Goal: Communication & Community: Ask a question

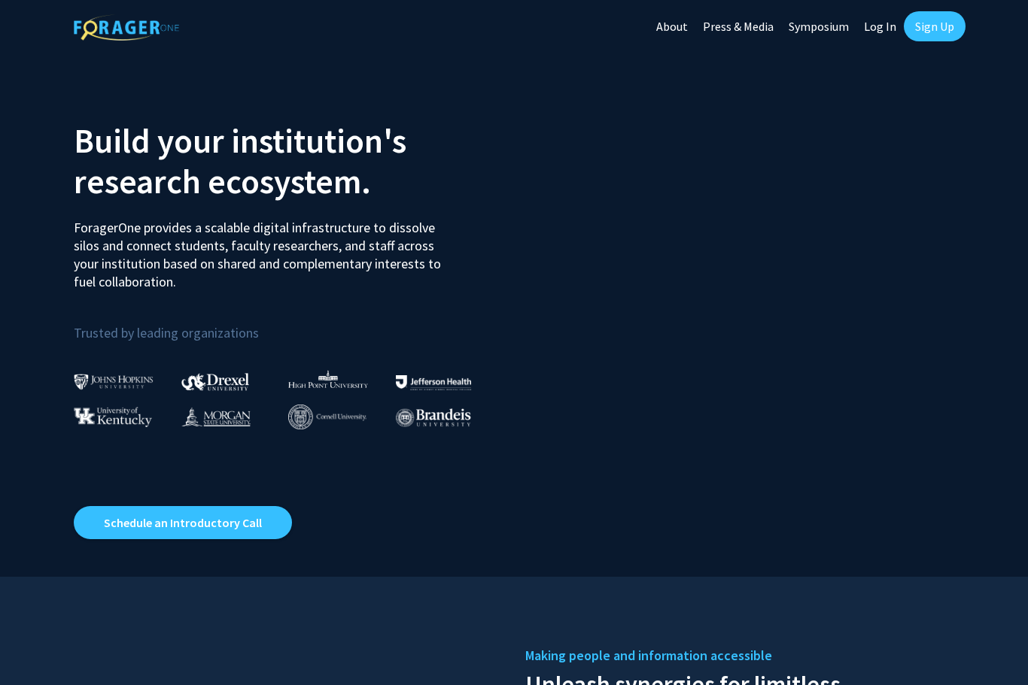
click at [882, 26] on link "Log In" at bounding box center [879, 26] width 47 height 53
select select
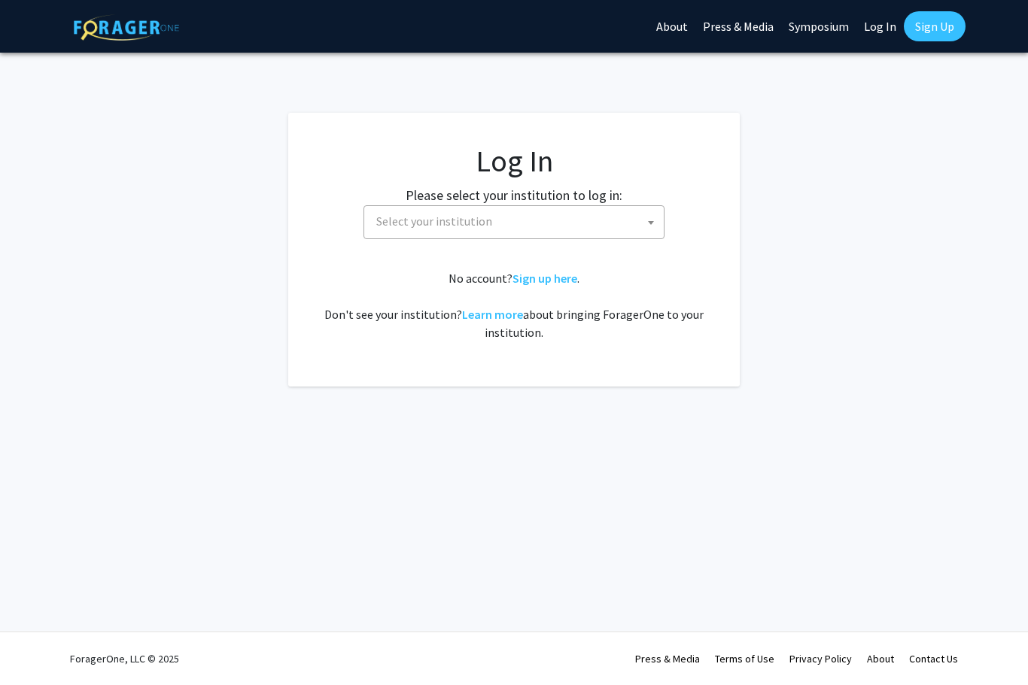
click at [620, 229] on span "Select your institution" at bounding box center [516, 221] width 293 height 31
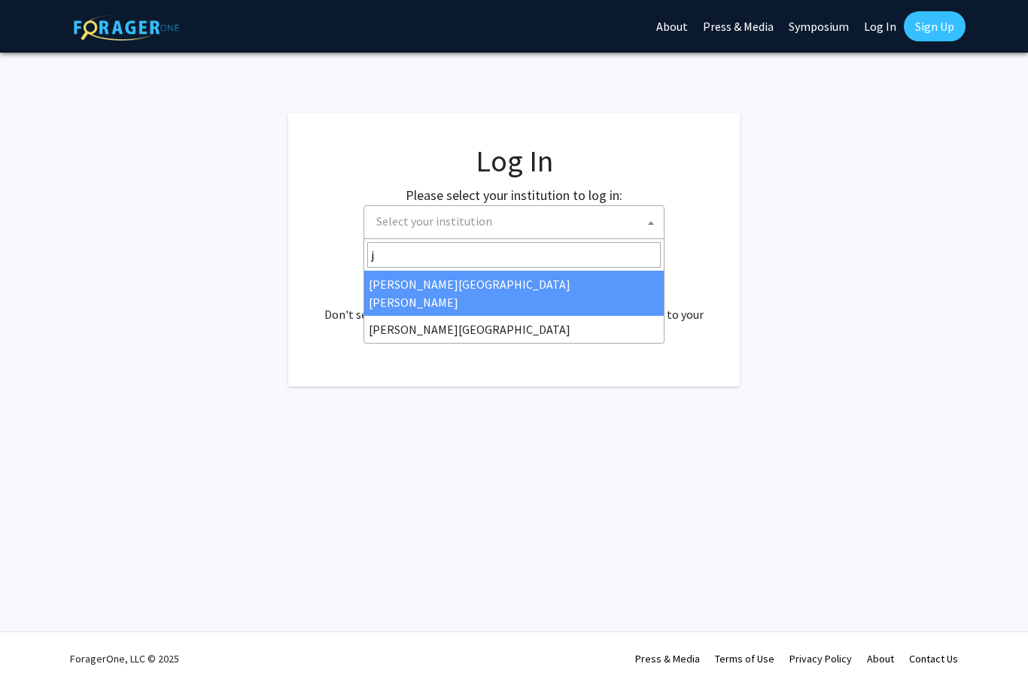
type input "jo"
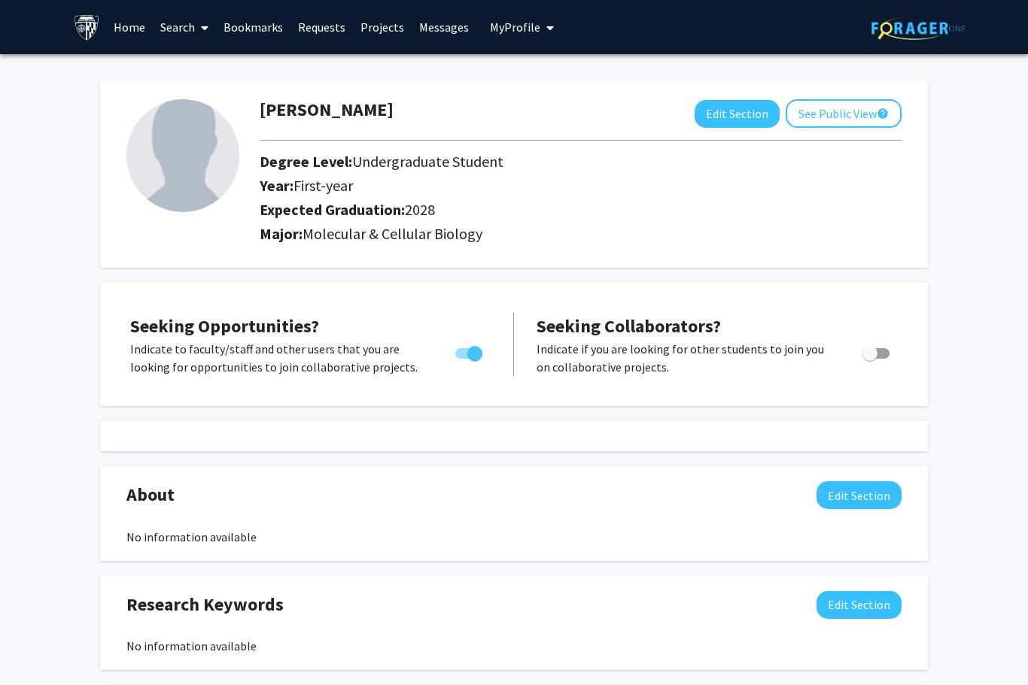
click at [188, 43] on link "Search" at bounding box center [184, 27] width 63 height 53
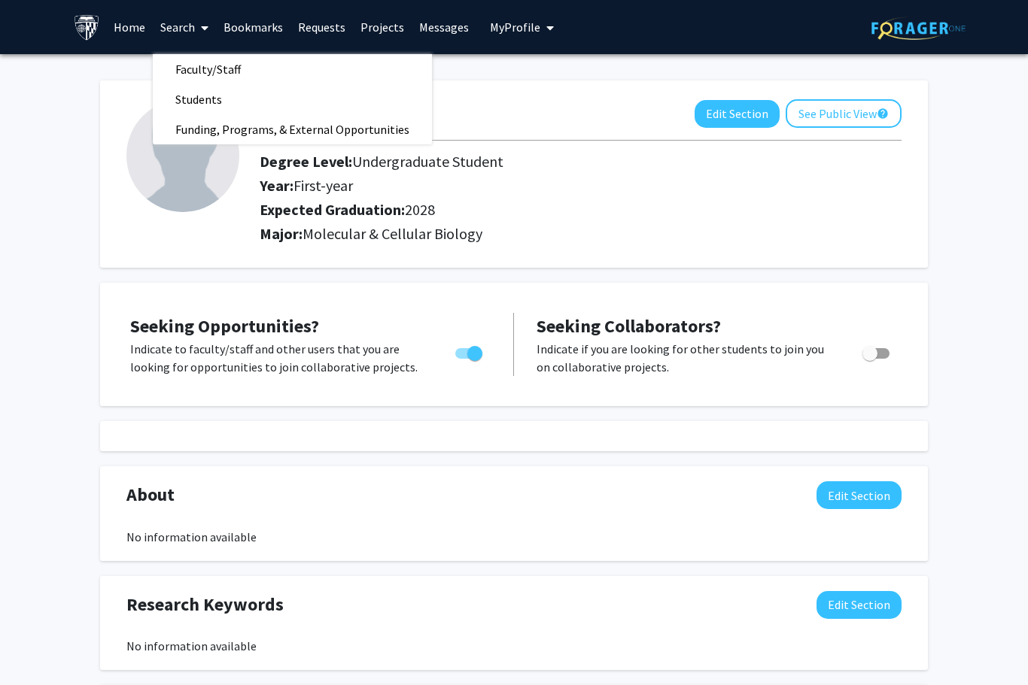
click at [372, 29] on link "Projects" at bounding box center [382, 27] width 59 height 53
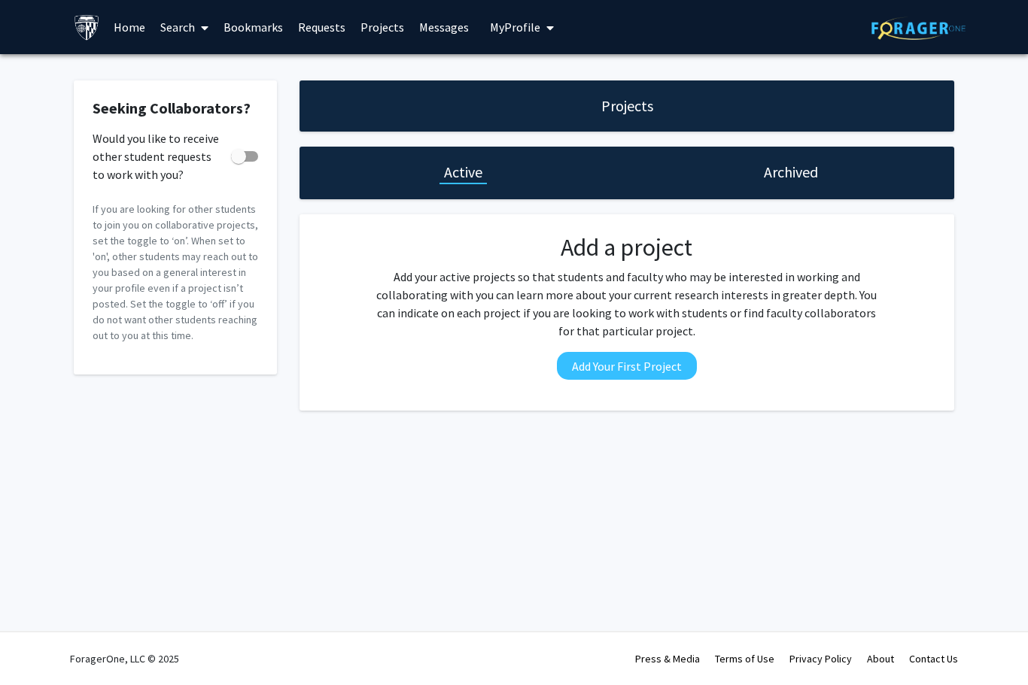
click at [122, 20] on link "Home" at bounding box center [129, 27] width 47 height 53
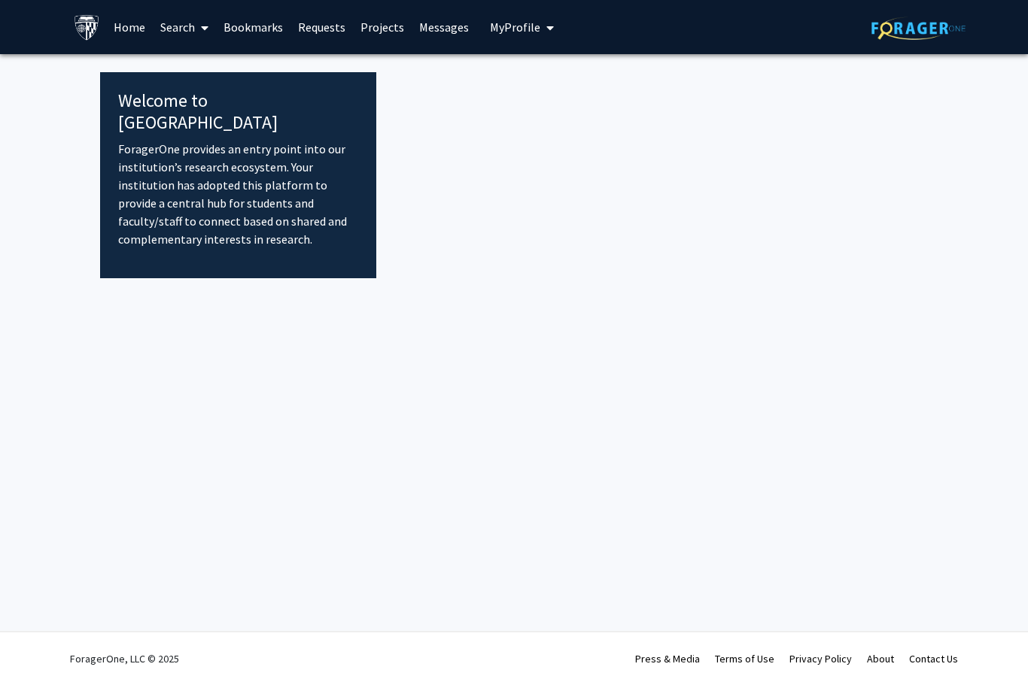
click at [177, 27] on link "Search" at bounding box center [184, 27] width 63 height 53
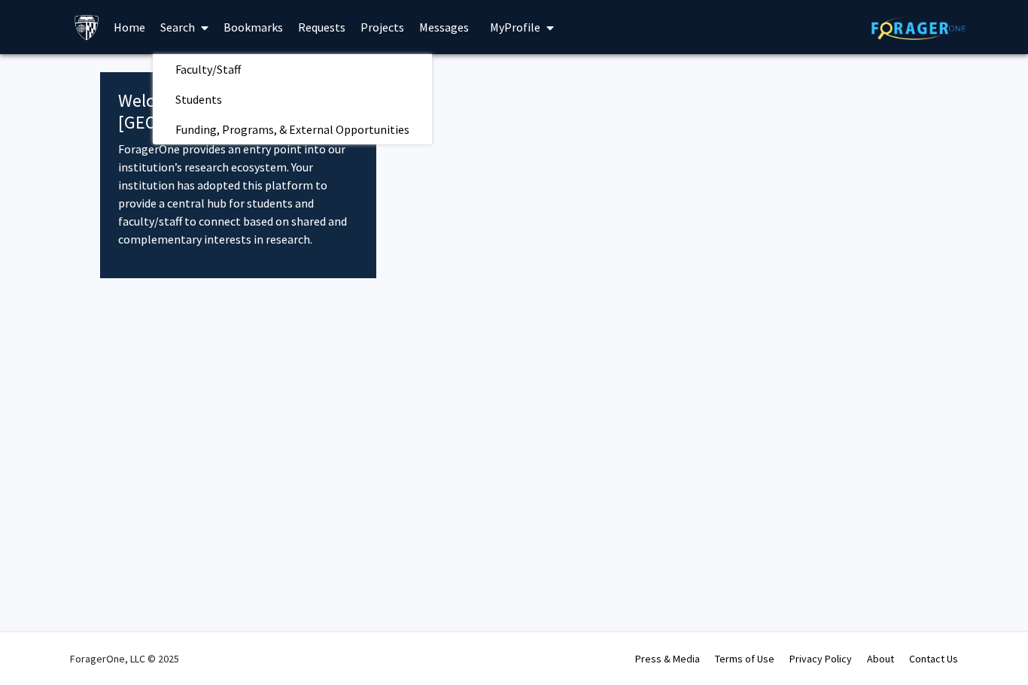
click at [183, 71] on span "Faculty/Staff" at bounding box center [208, 69] width 111 height 30
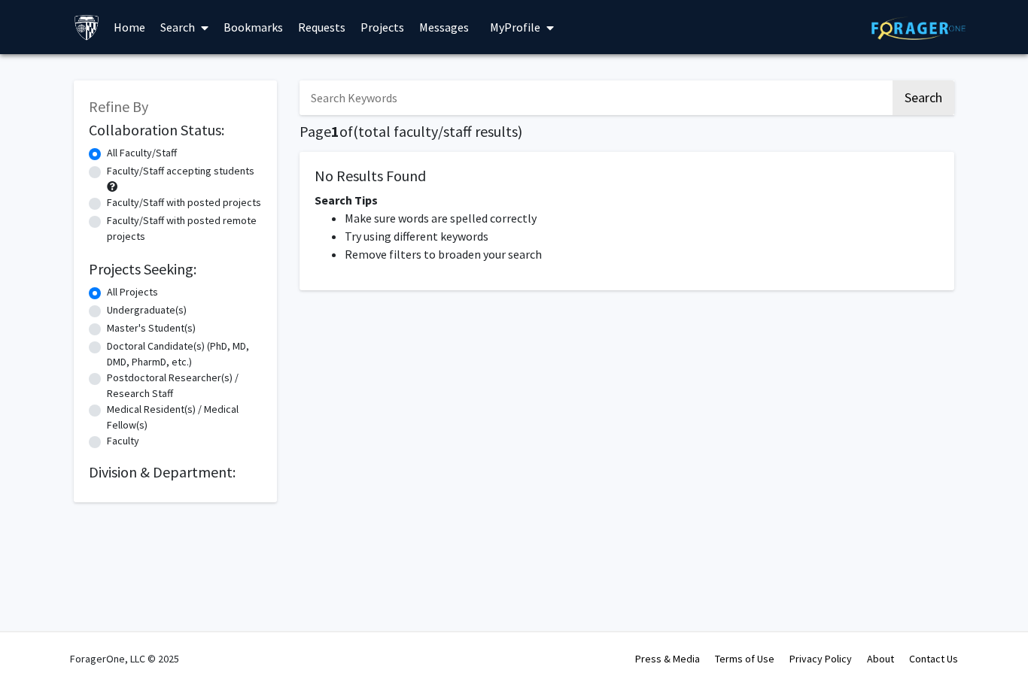
click at [269, 32] on link "Bookmarks" at bounding box center [253, 27] width 74 height 53
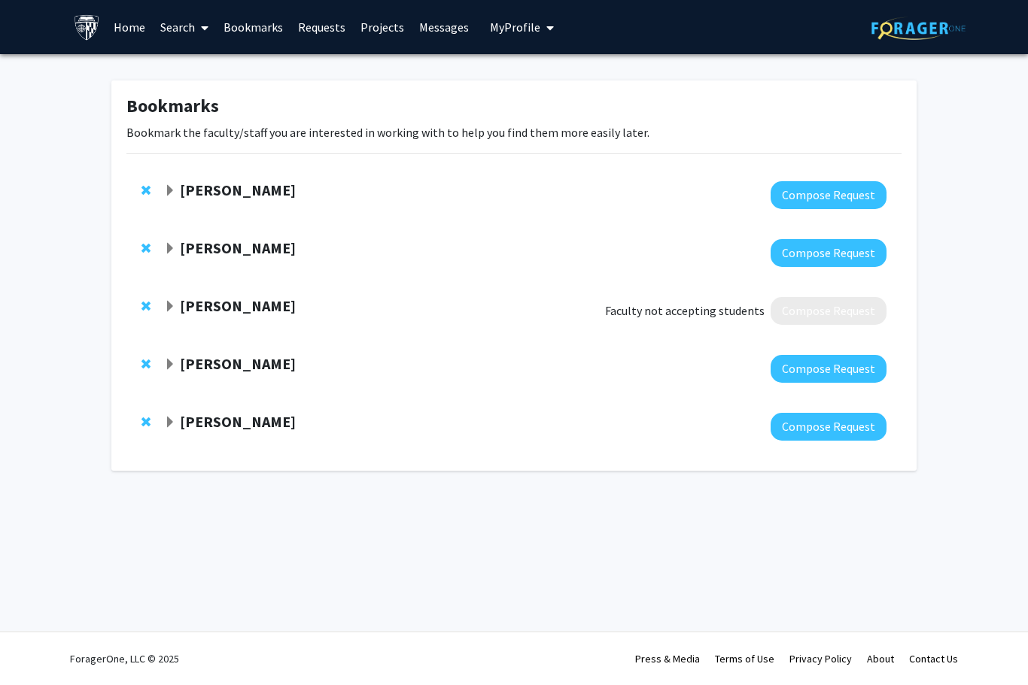
click at [190, 26] on link "Search" at bounding box center [184, 27] width 63 height 53
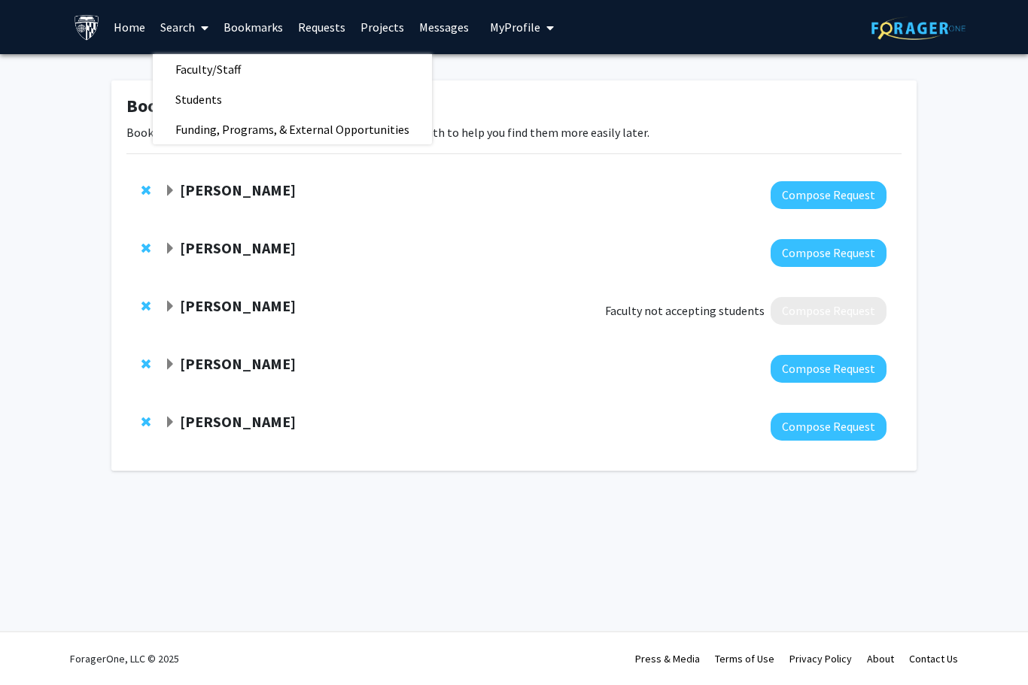
click at [180, 186] on strong "Harrison Bai" at bounding box center [238, 190] width 116 height 19
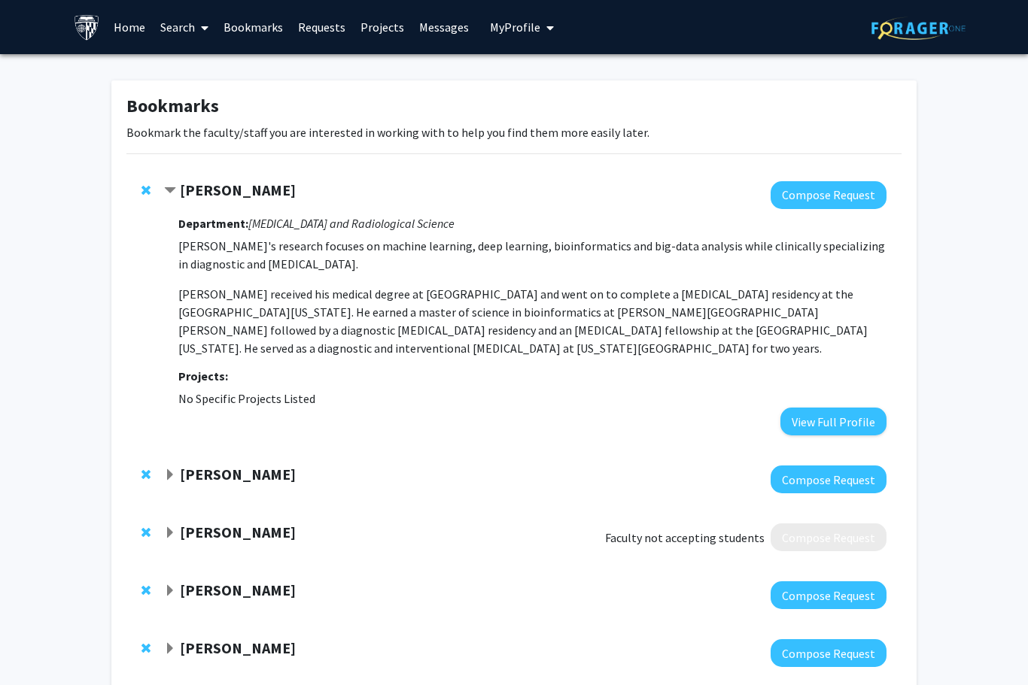
click at [511, 17] on button "My Profile" at bounding box center [521, 27] width 73 height 54
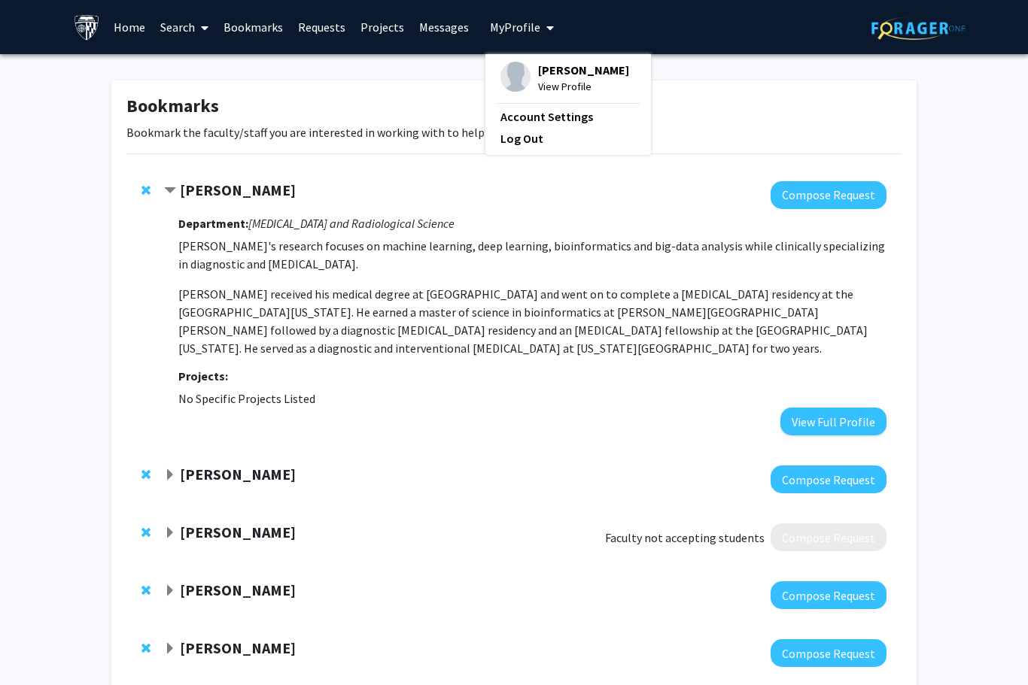
click at [126, 27] on link "Home" at bounding box center [129, 27] width 47 height 53
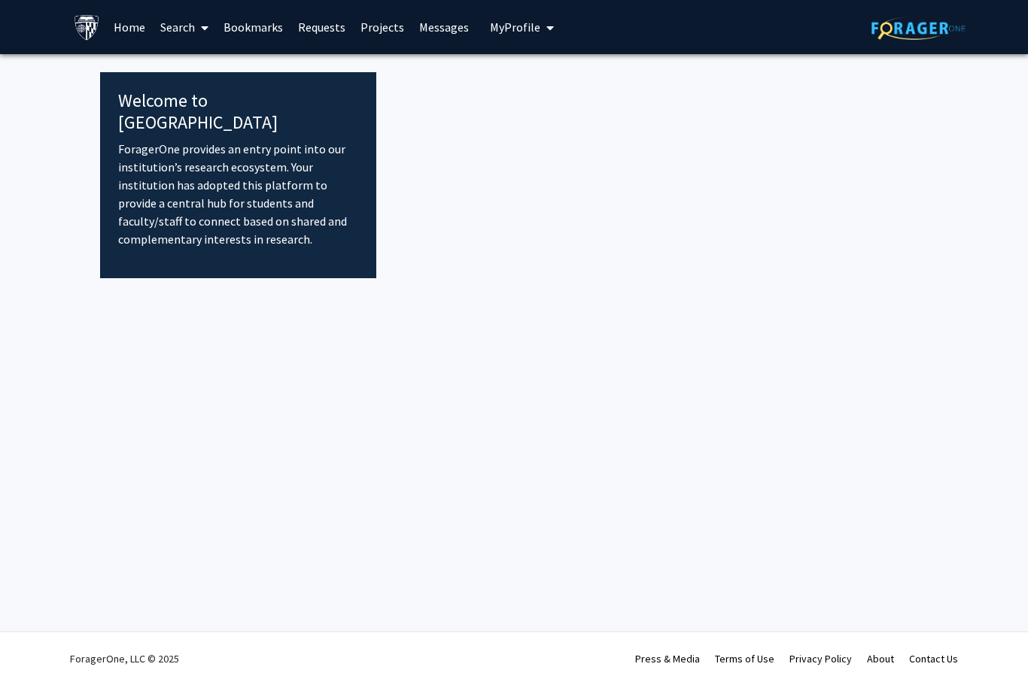
click at [198, 44] on span at bounding box center [202, 28] width 14 height 53
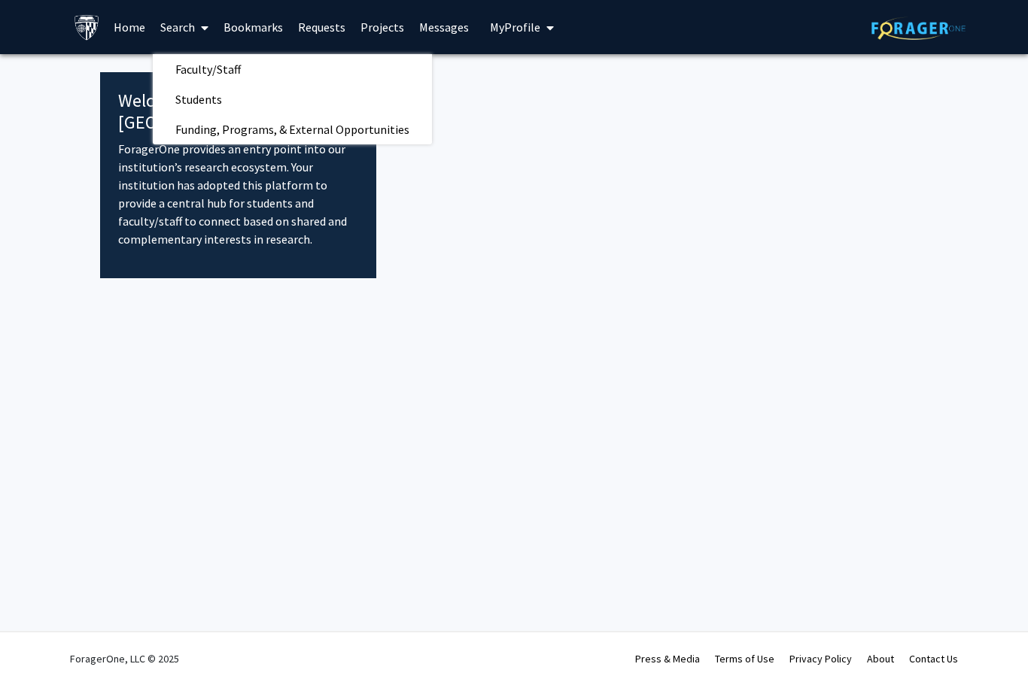
click at [213, 99] on span "Students" at bounding box center [199, 99] width 92 height 30
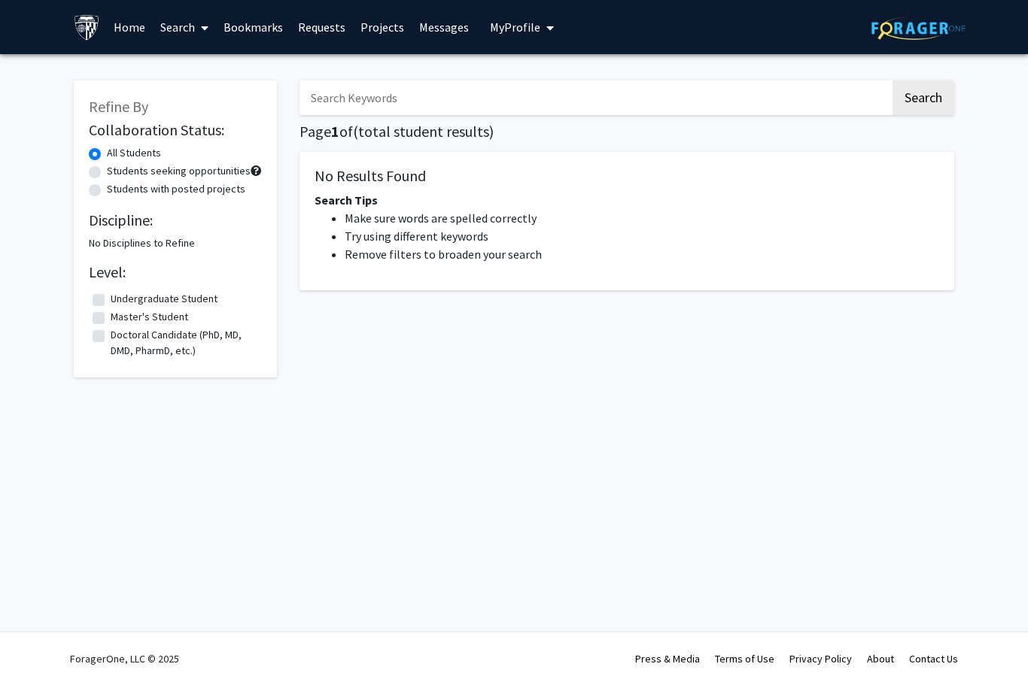
click at [202, 30] on icon at bounding box center [205, 28] width 8 height 12
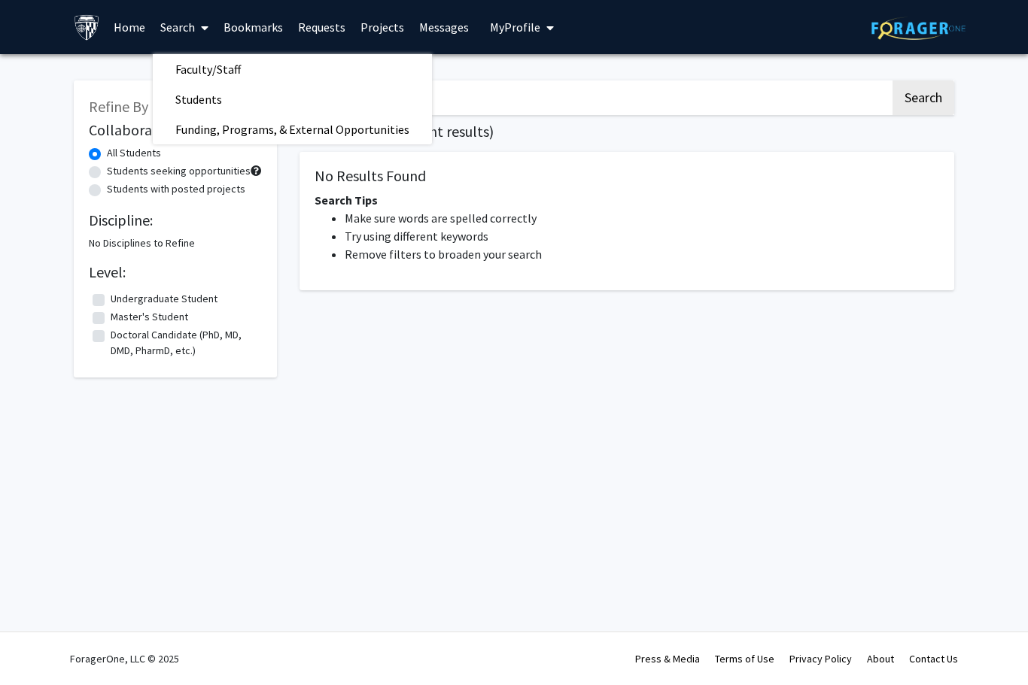
click at [227, 74] on span "Faculty/Staff" at bounding box center [208, 69] width 111 height 30
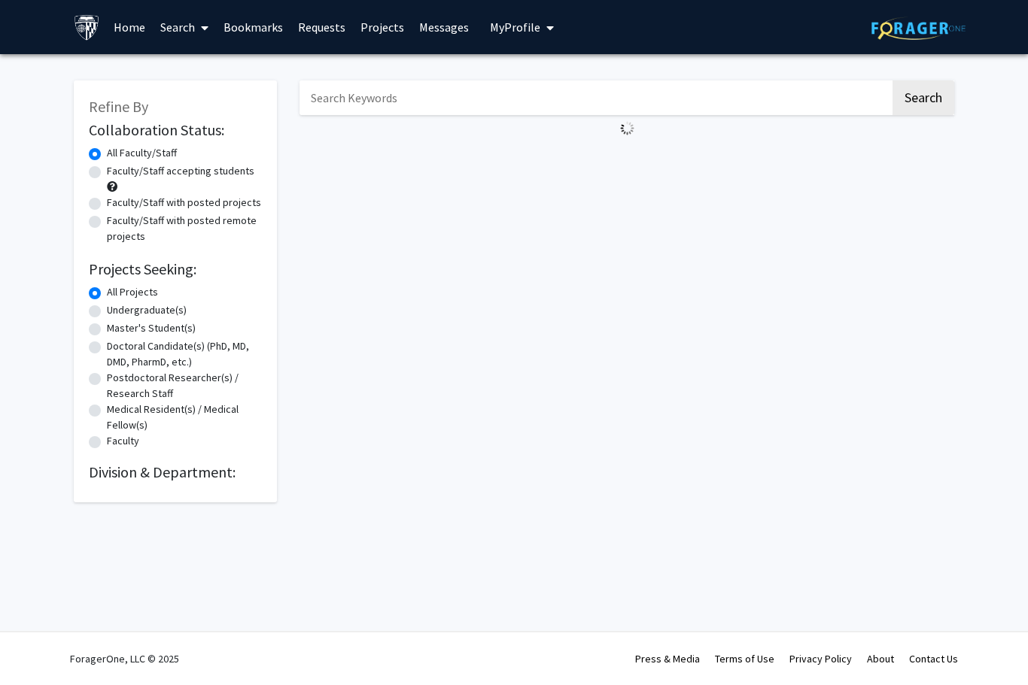
click at [805, 81] on input "Search Keywords" at bounding box center [594, 98] width 591 height 35
click at [922, 96] on button "Search" at bounding box center [923, 98] width 62 height 35
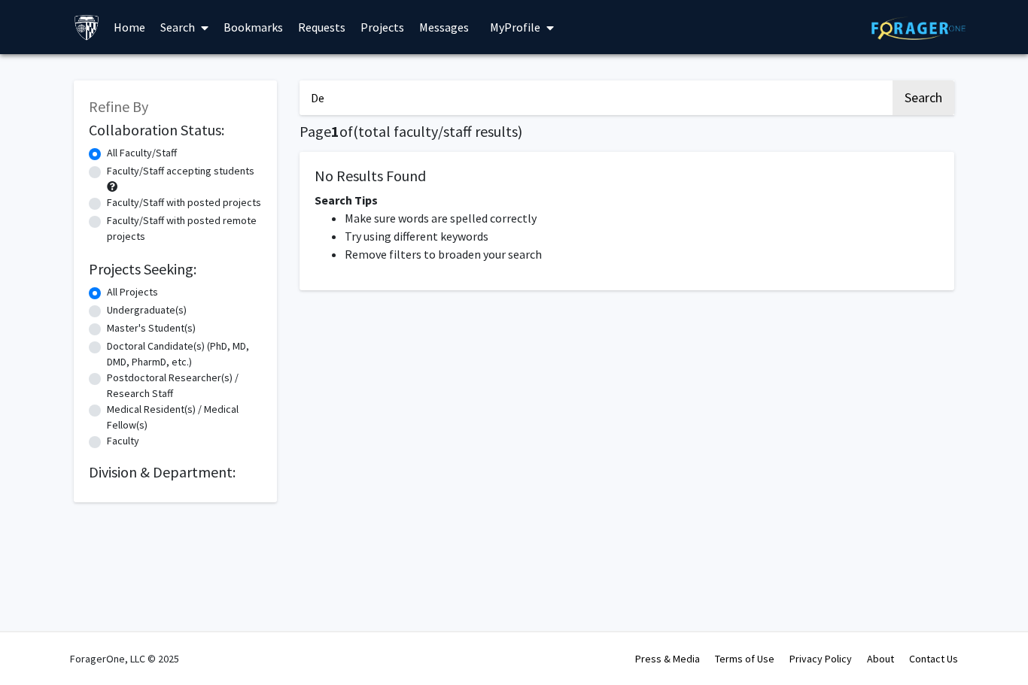
type input "D"
type input "skin"
click at [922, 96] on button "Search" at bounding box center [923, 98] width 62 height 35
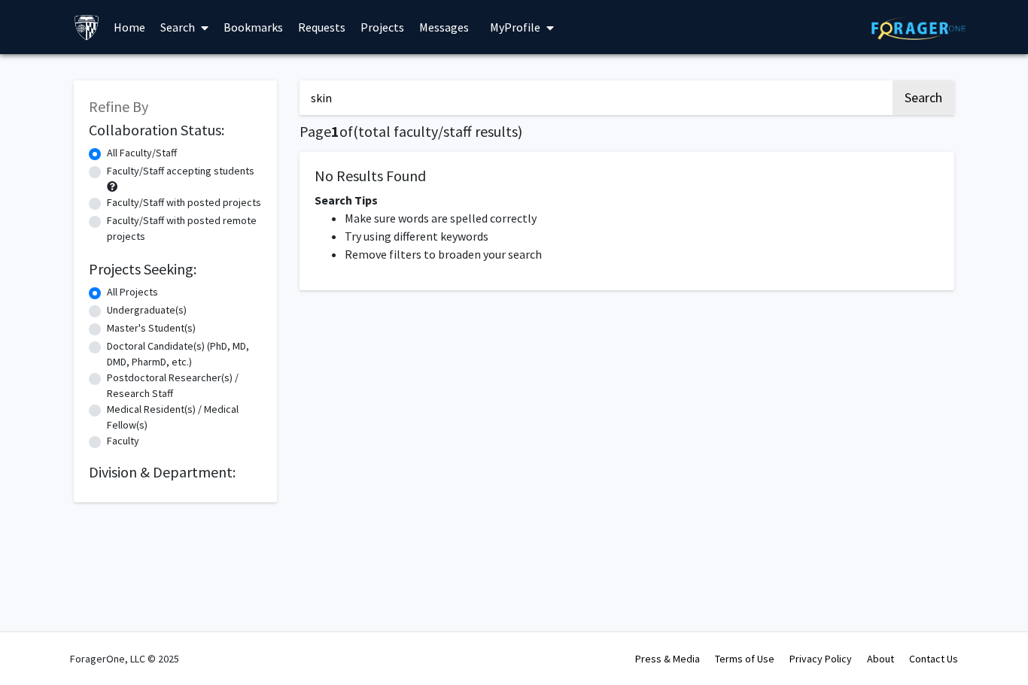
click at [922, 96] on button "Search" at bounding box center [923, 98] width 62 height 35
click at [200, 20] on span at bounding box center [202, 28] width 14 height 53
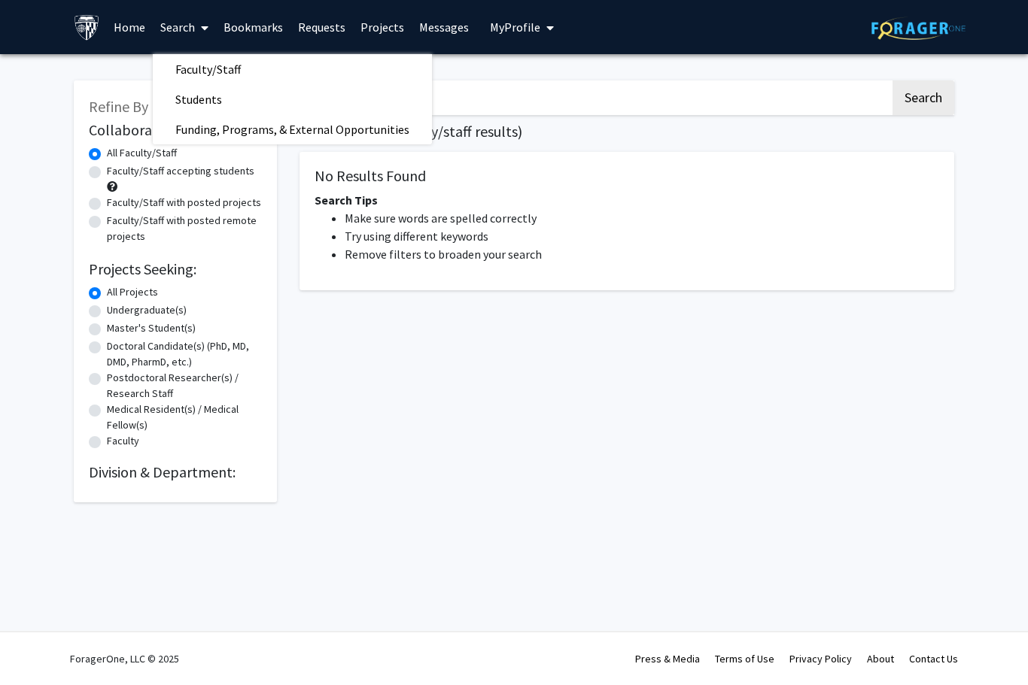
click at [193, 130] on span "Funding, Programs, & External Opportunities" at bounding box center [292, 129] width 279 height 30
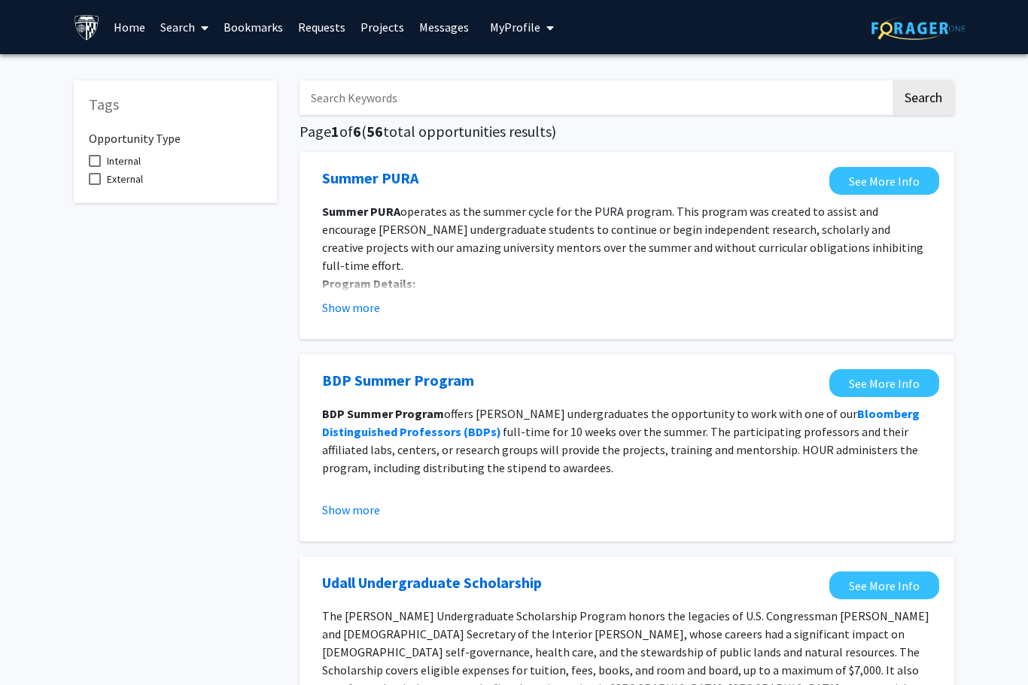
click at [204, 29] on icon at bounding box center [205, 28] width 8 height 12
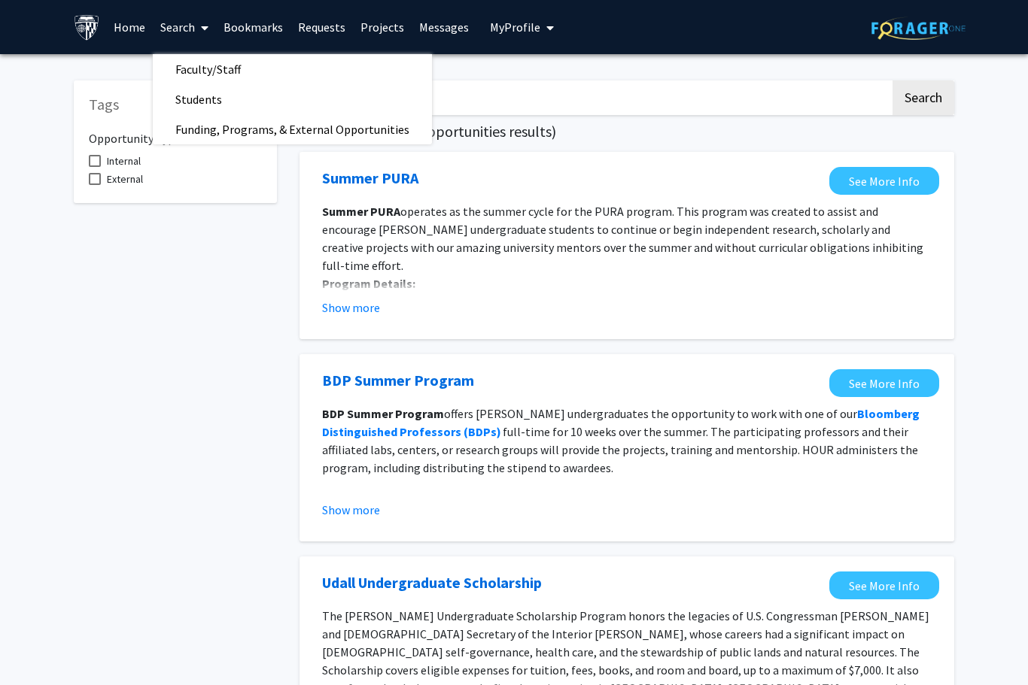
click at [202, 75] on span "Faculty/Staff" at bounding box center [208, 69] width 111 height 30
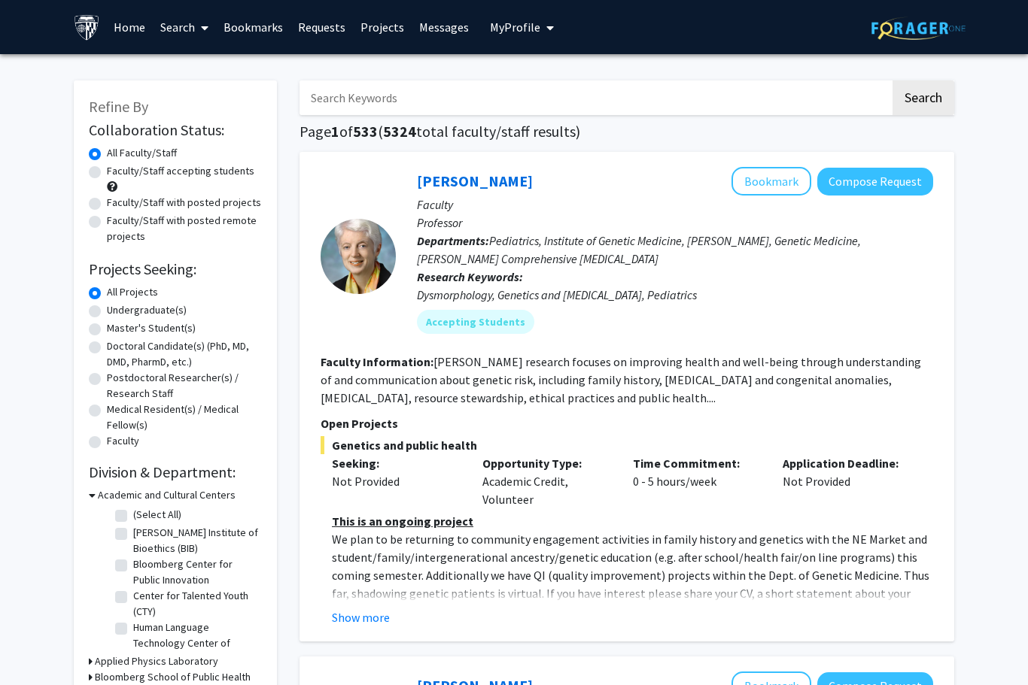
click at [743, 107] on input "Search Keywords" at bounding box center [594, 98] width 591 height 35
type input "Derm"
click at [922, 96] on button "Search" at bounding box center [923, 98] width 62 height 35
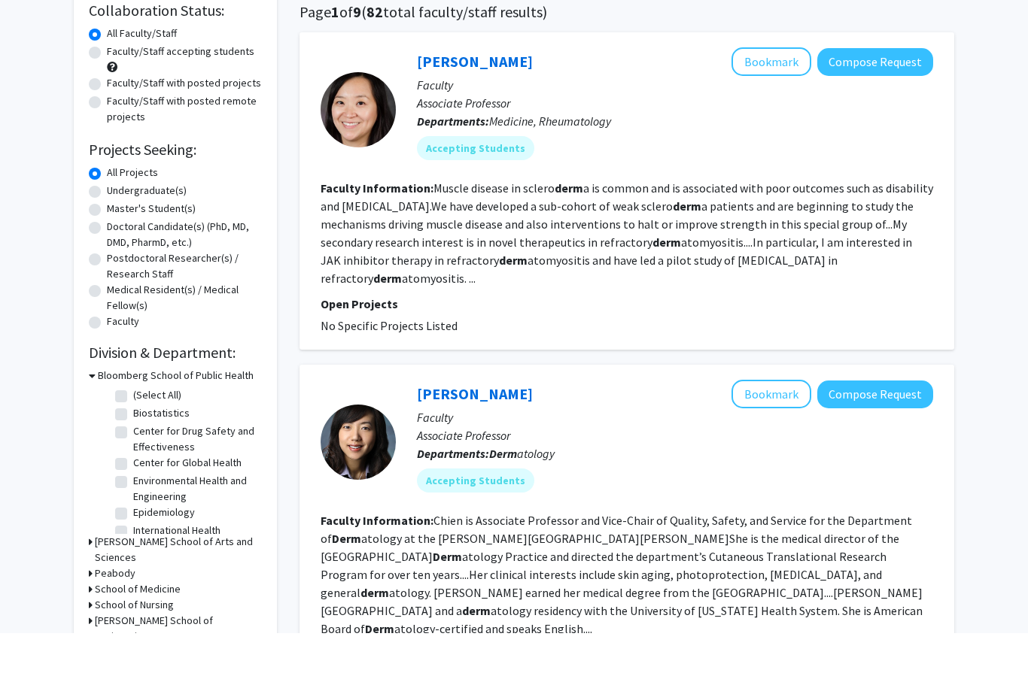
scroll to position [82, 0]
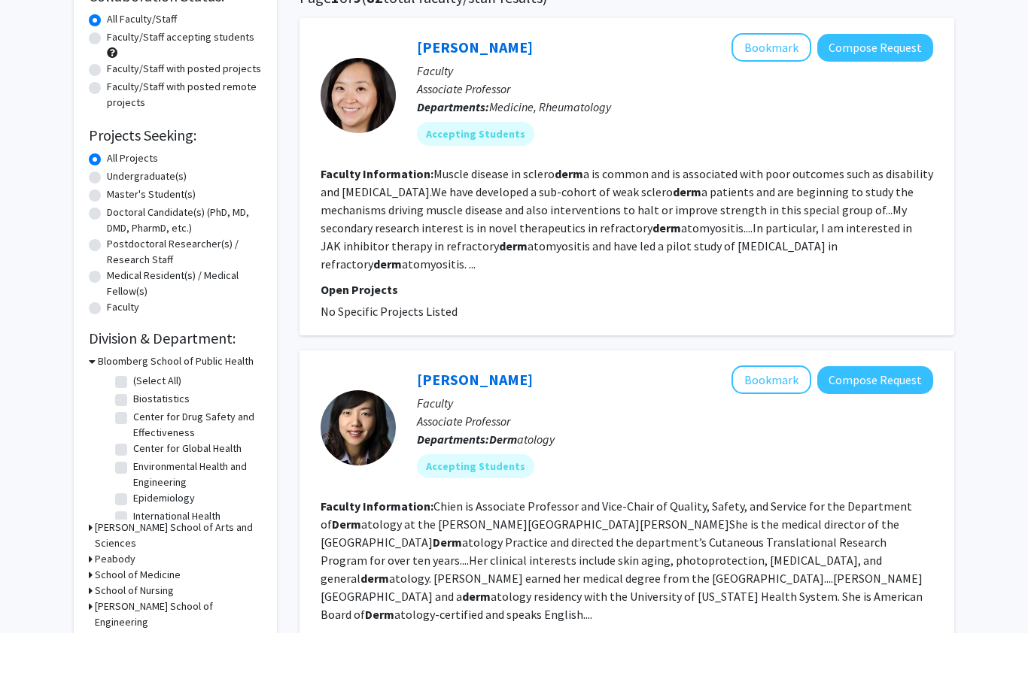
click at [96, 572] on h3 "Krieger School of Arts and Sciences" at bounding box center [178, 588] width 167 height 32
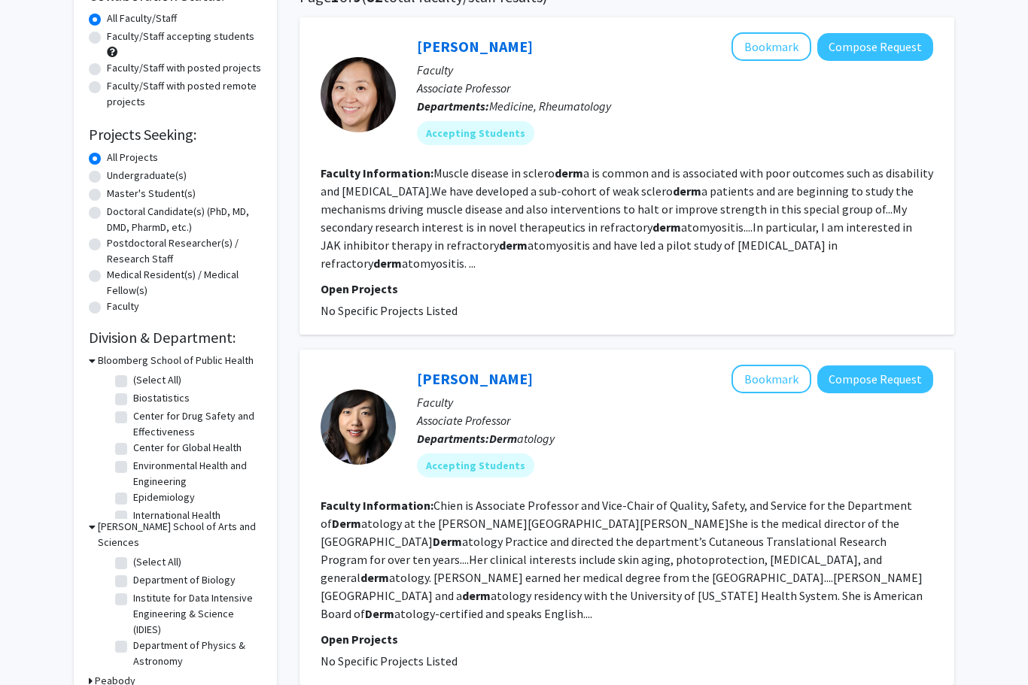
click at [133, 555] on label "(Select All)" at bounding box center [157, 563] width 48 height 16
click at [133, 555] on input "(Select All)" at bounding box center [138, 560] width 10 height 10
checkbox input "true"
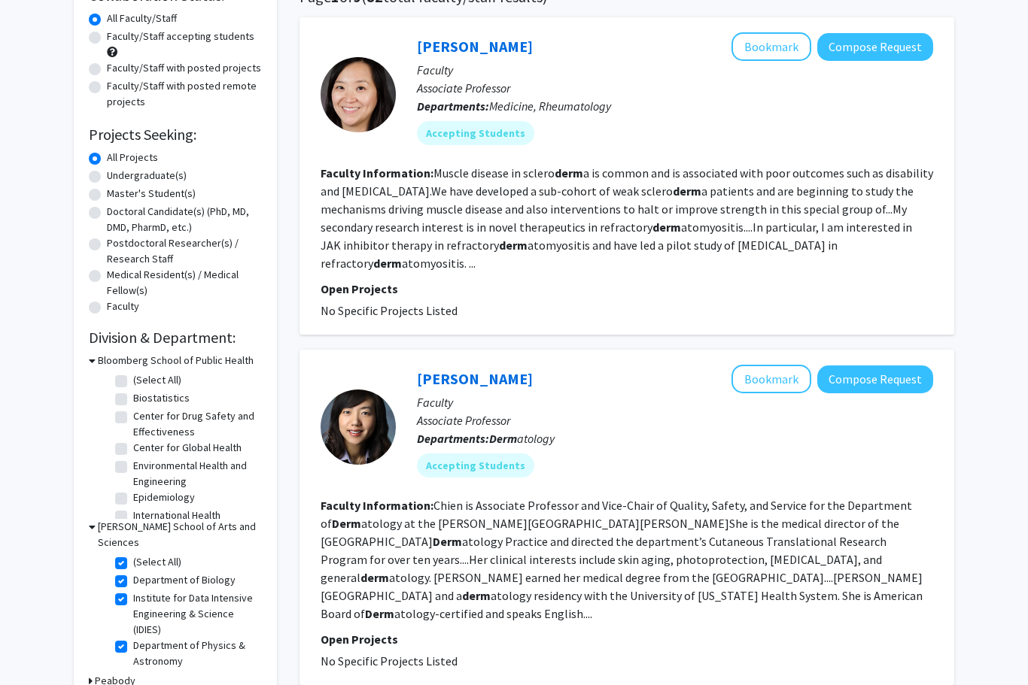
checkbox input "true"
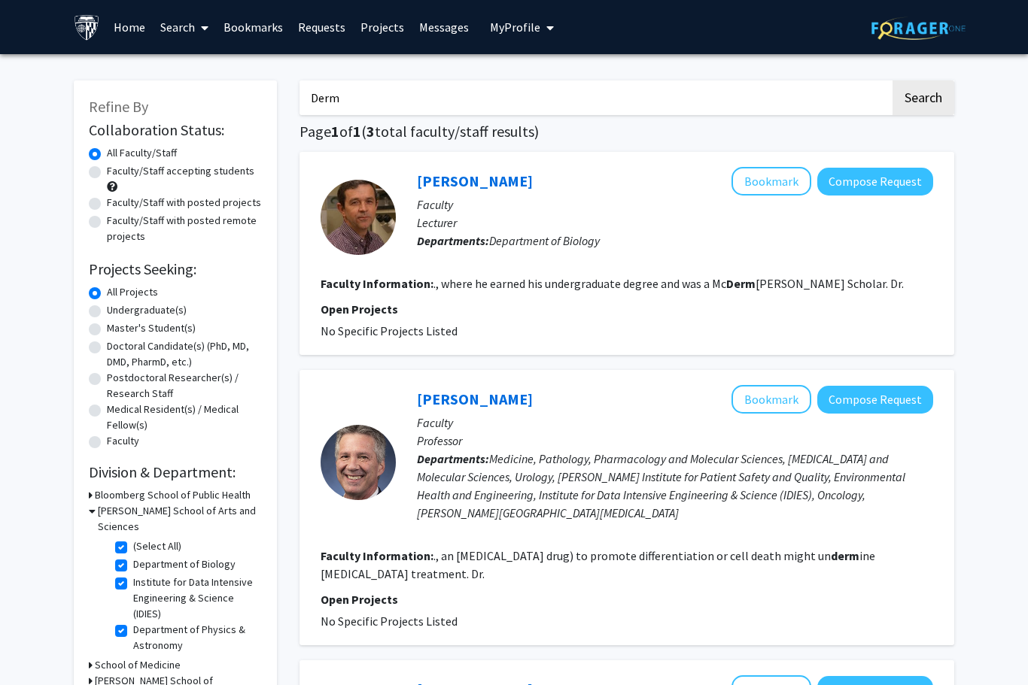
click at [794, 93] on input "Derm" at bounding box center [594, 98] width 591 height 35
click at [750, 93] on input "Derm" at bounding box center [594, 98] width 591 height 35
click at [747, 92] on input "Derm" at bounding box center [594, 98] width 591 height 35
type input "Skin"
click at [922, 96] on button "Search" at bounding box center [923, 98] width 62 height 35
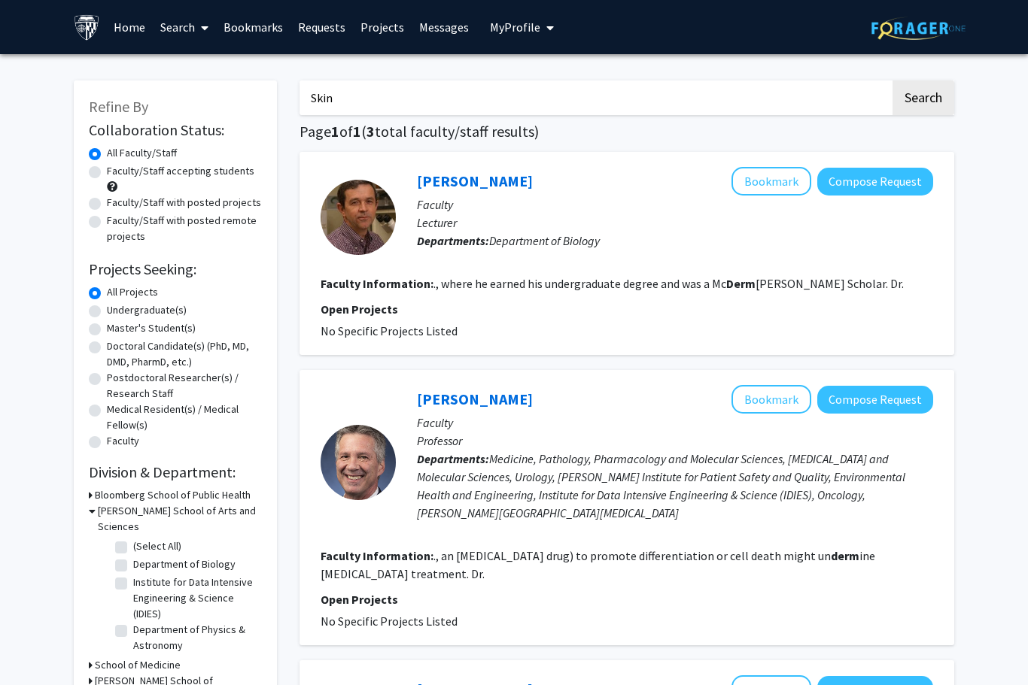
checkbox input "false"
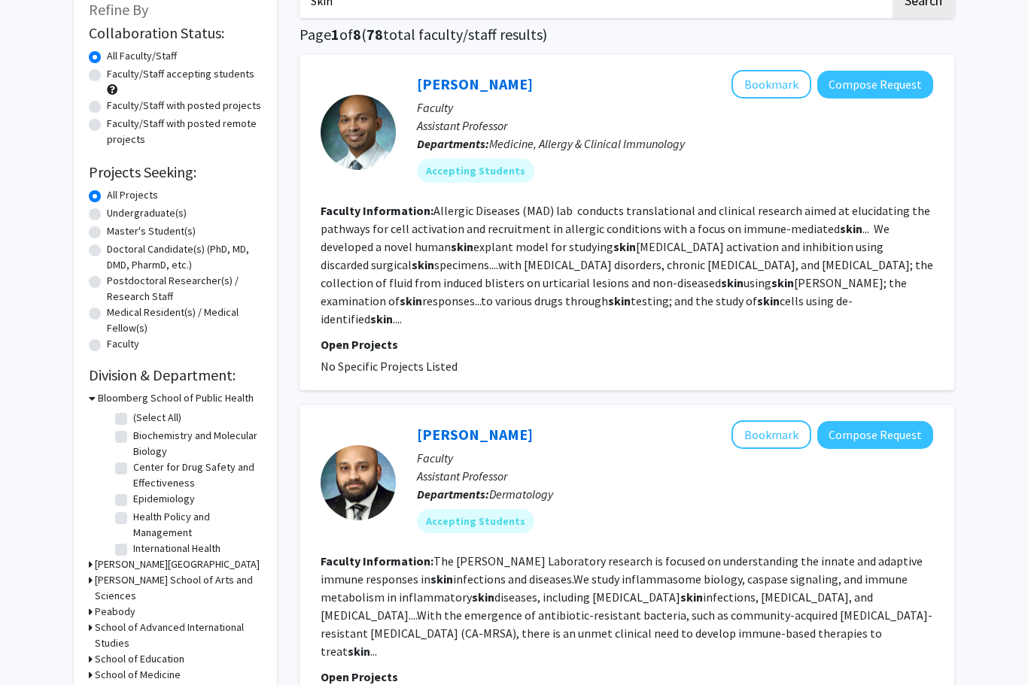
scroll to position [90, 0]
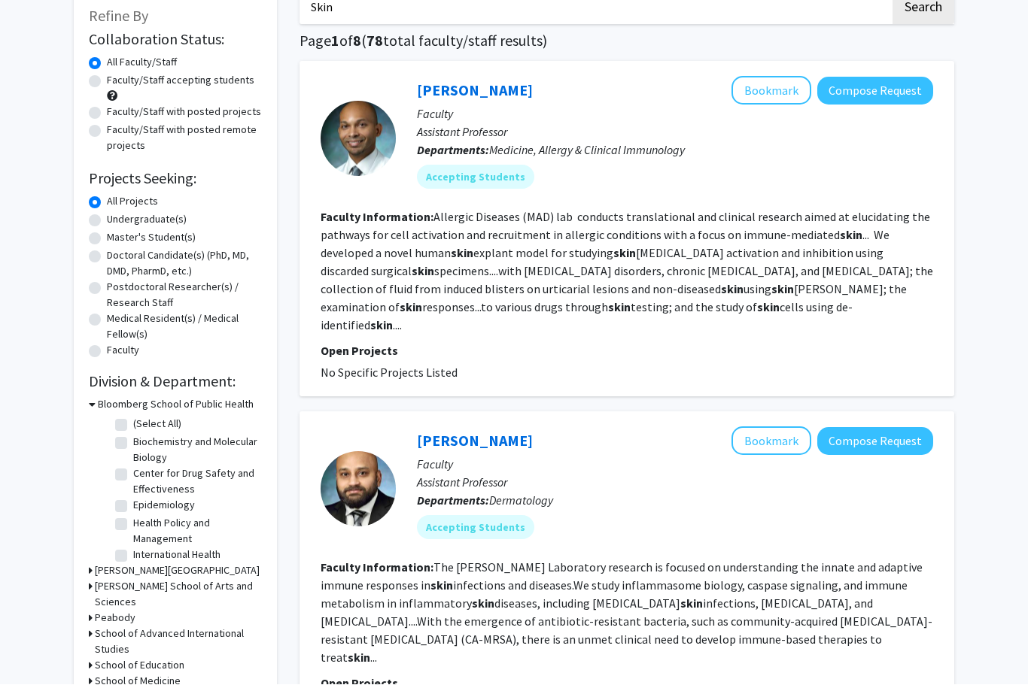
click at [89, 587] on icon at bounding box center [91, 588] width 4 height 16
click at [133, 614] on label "(Select All)" at bounding box center [157, 622] width 48 height 16
click at [133, 614] on input "(Select All)" at bounding box center [138, 619] width 10 height 10
checkbox input "true"
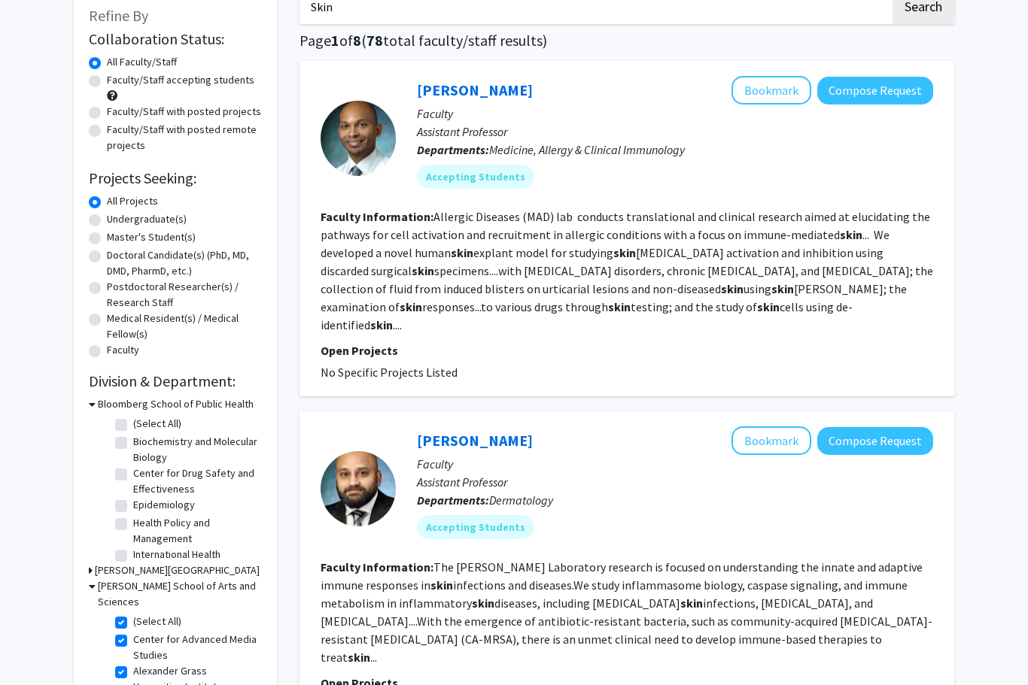
checkbox input "true"
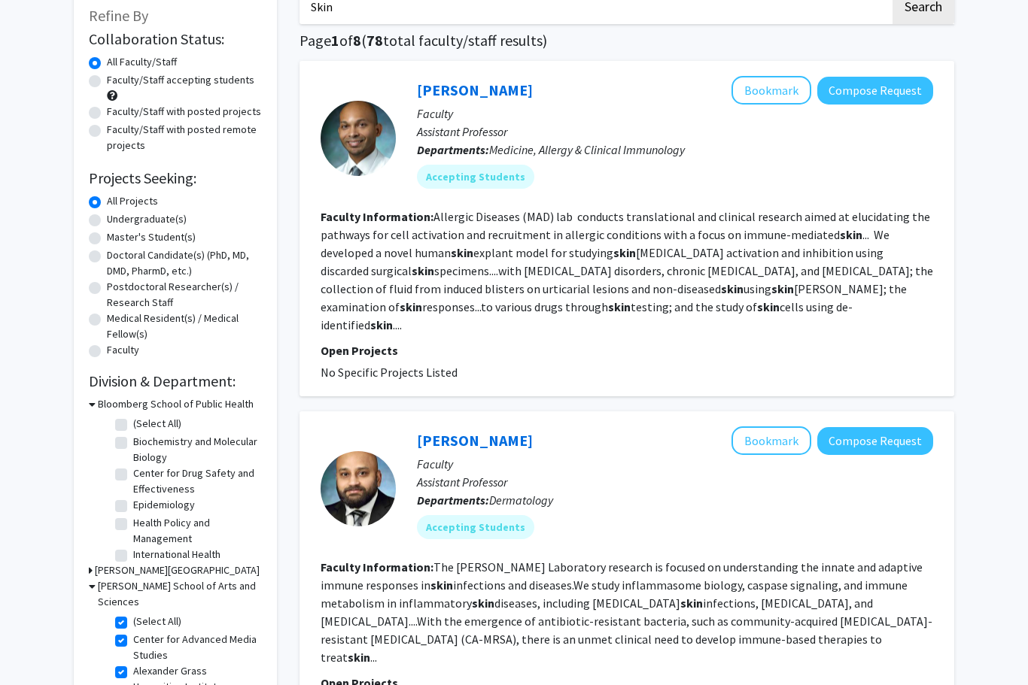
checkbox input "true"
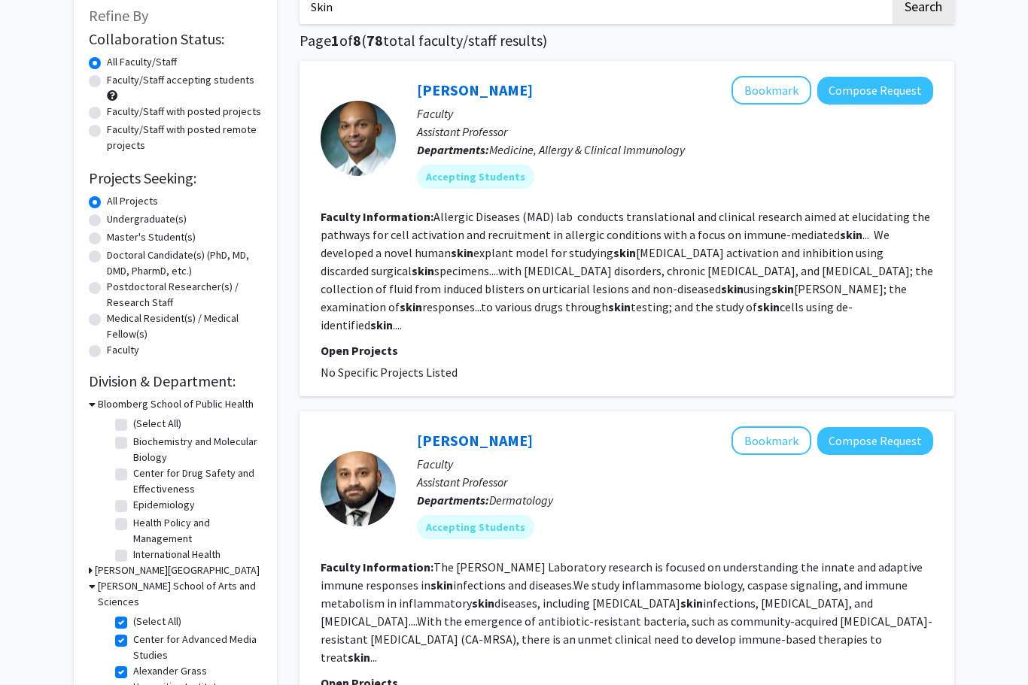
checkbox input "true"
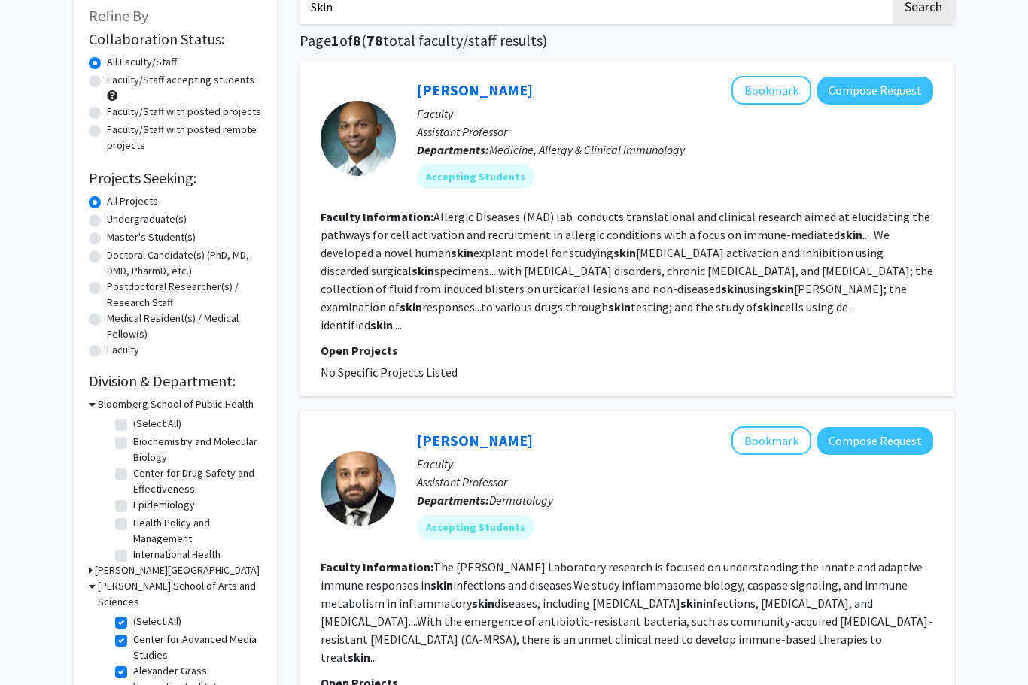
checkbox input "true"
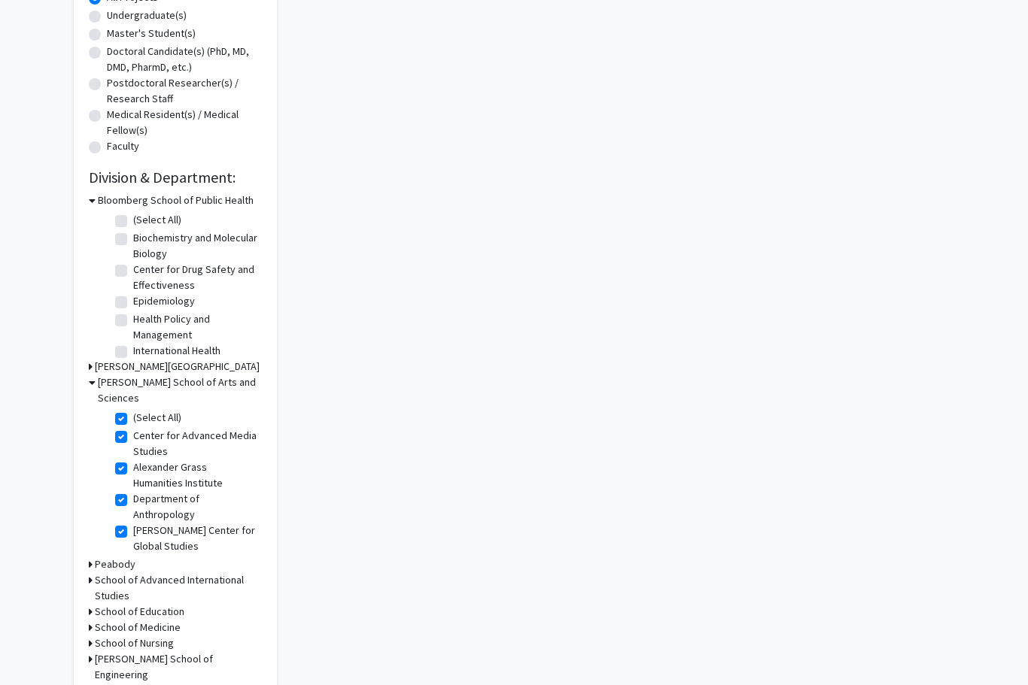
scroll to position [303, 0]
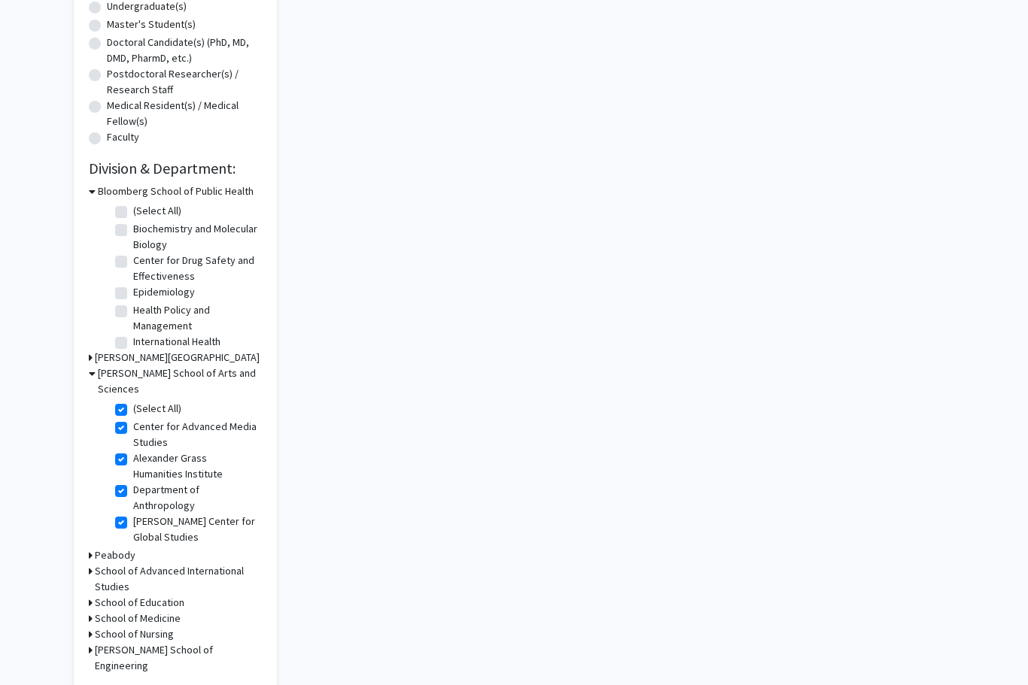
click at [90, 643] on icon at bounding box center [91, 651] width 4 height 16
click at [133, 678] on label "(Select All)" at bounding box center [157, 686] width 48 height 16
click at [133, 678] on input "(Select All)" at bounding box center [138, 683] width 10 height 10
checkbox input "true"
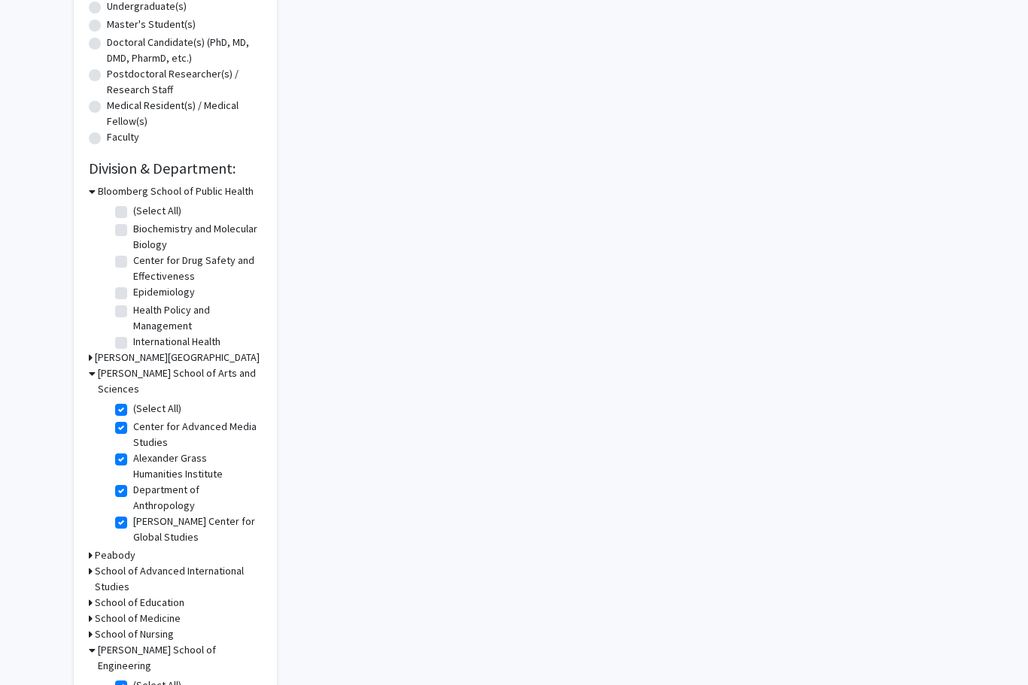
checkbox input "true"
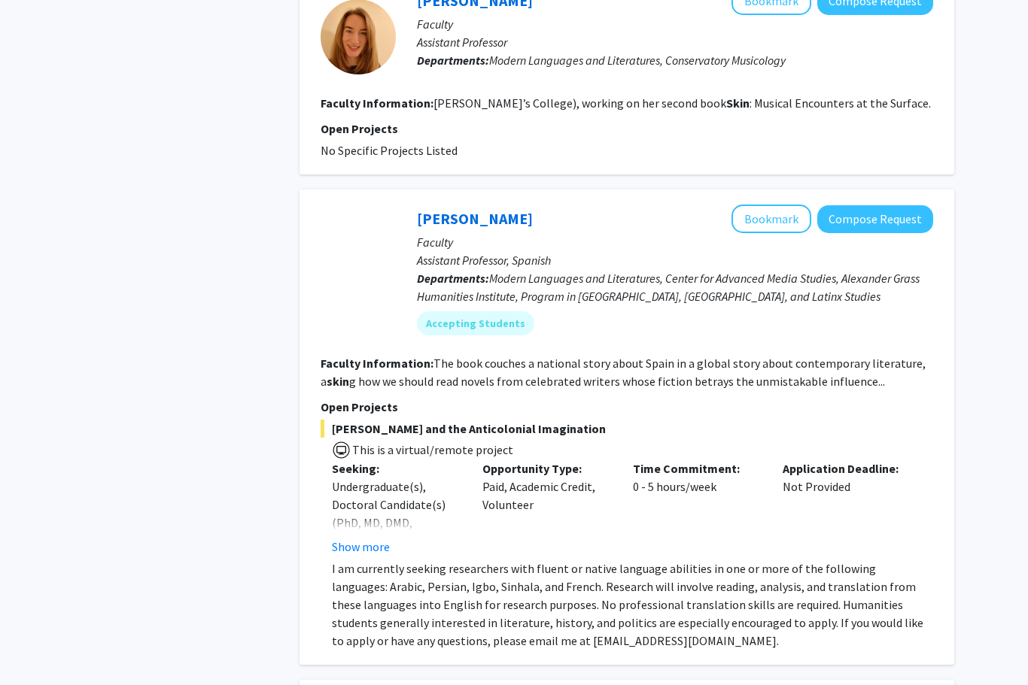
scroll to position [1439, 0]
click at [351, 539] on button "Show more" at bounding box center [361, 548] width 58 height 18
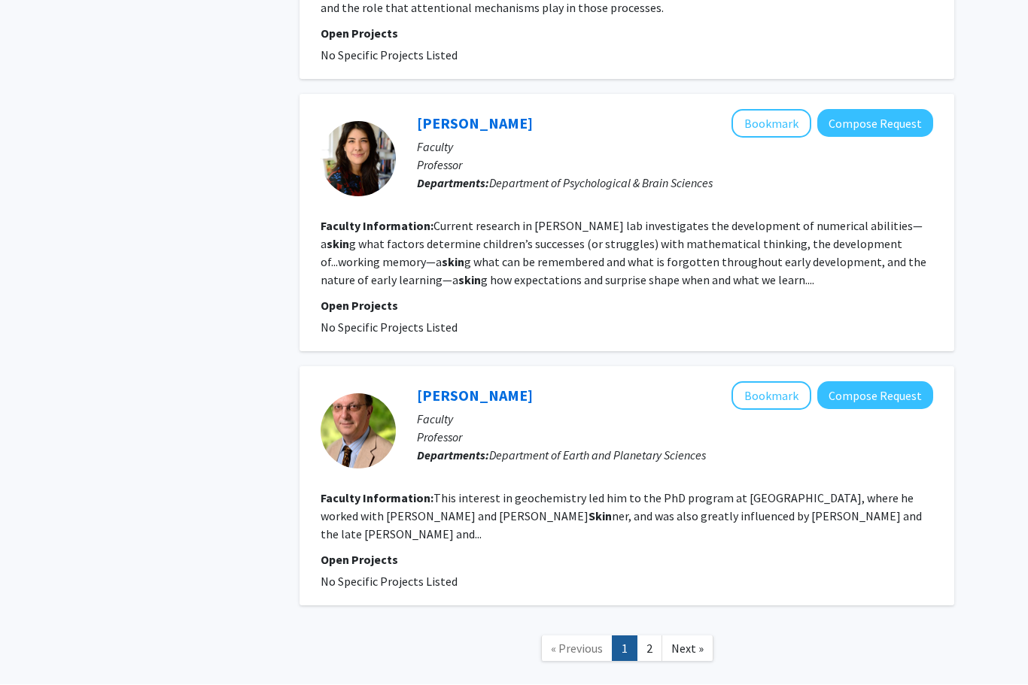
scroll to position [2303, 0]
click at [688, 643] on span "Next »" at bounding box center [687, 650] width 32 height 15
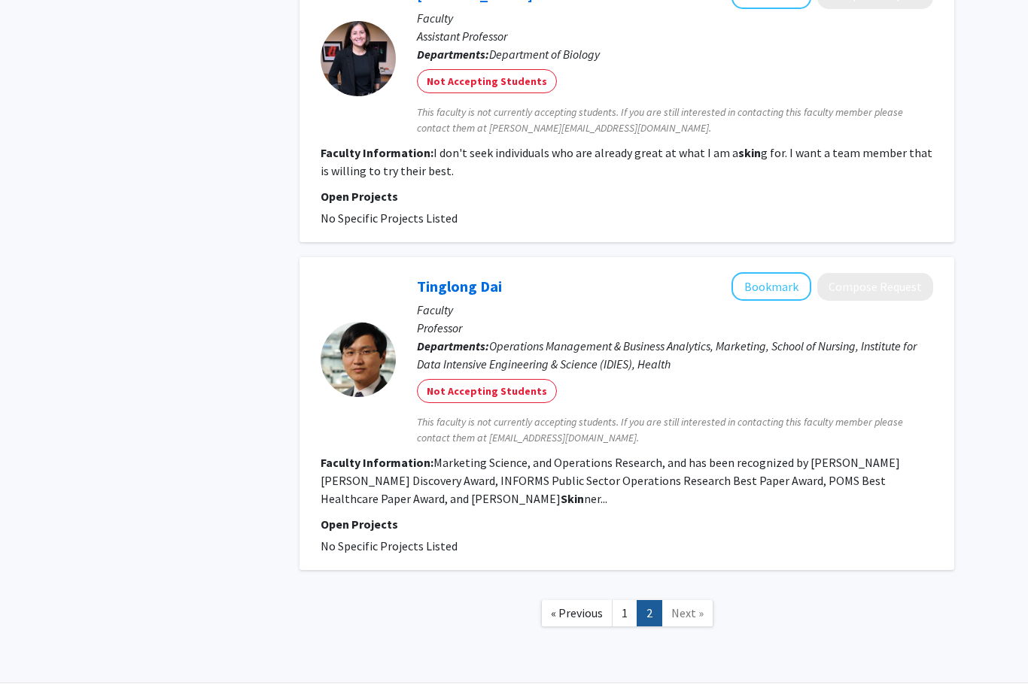
scroll to position [1185, 0]
click at [617, 609] on link "1" at bounding box center [625, 614] width 26 height 26
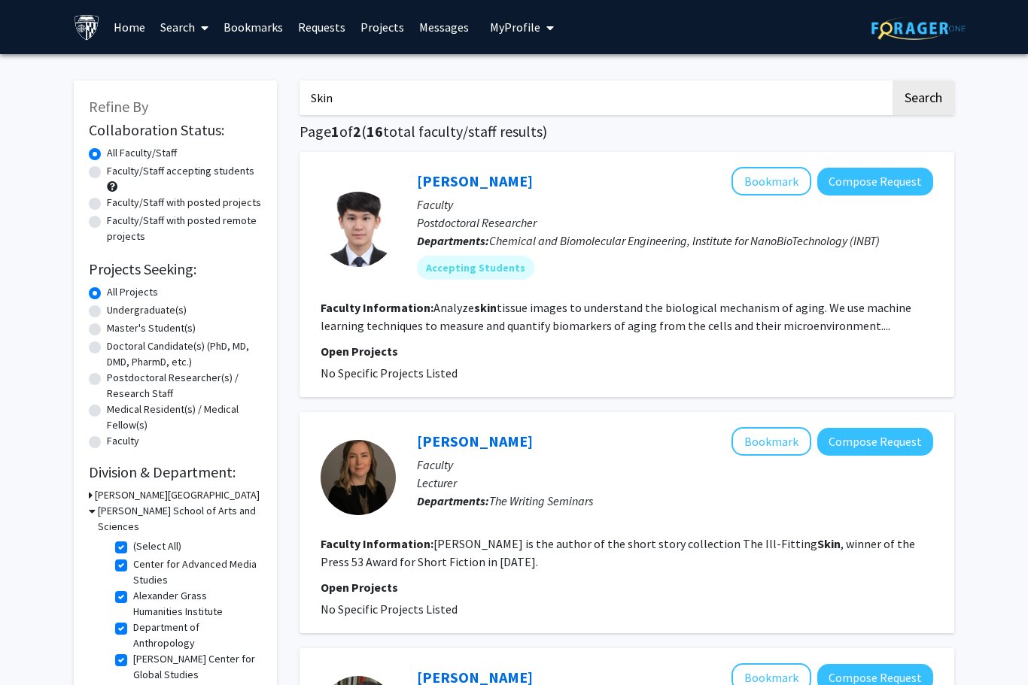
click at [870, 175] on button "Compose Request" at bounding box center [875, 182] width 116 height 28
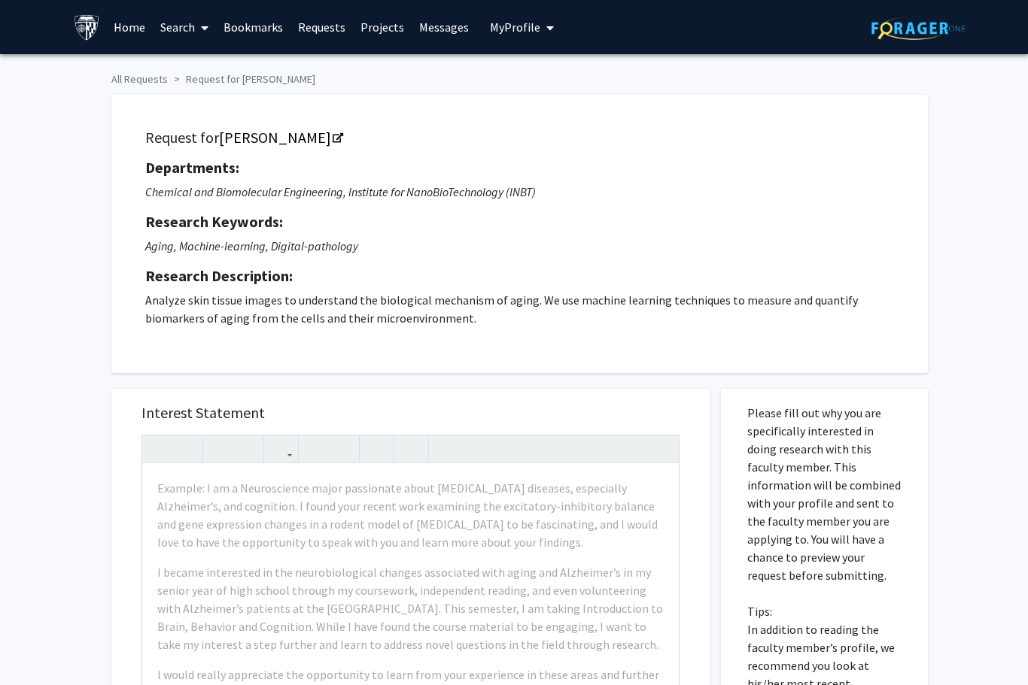
click at [275, 137] on link "[PERSON_NAME]" at bounding box center [280, 137] width 123 height 19
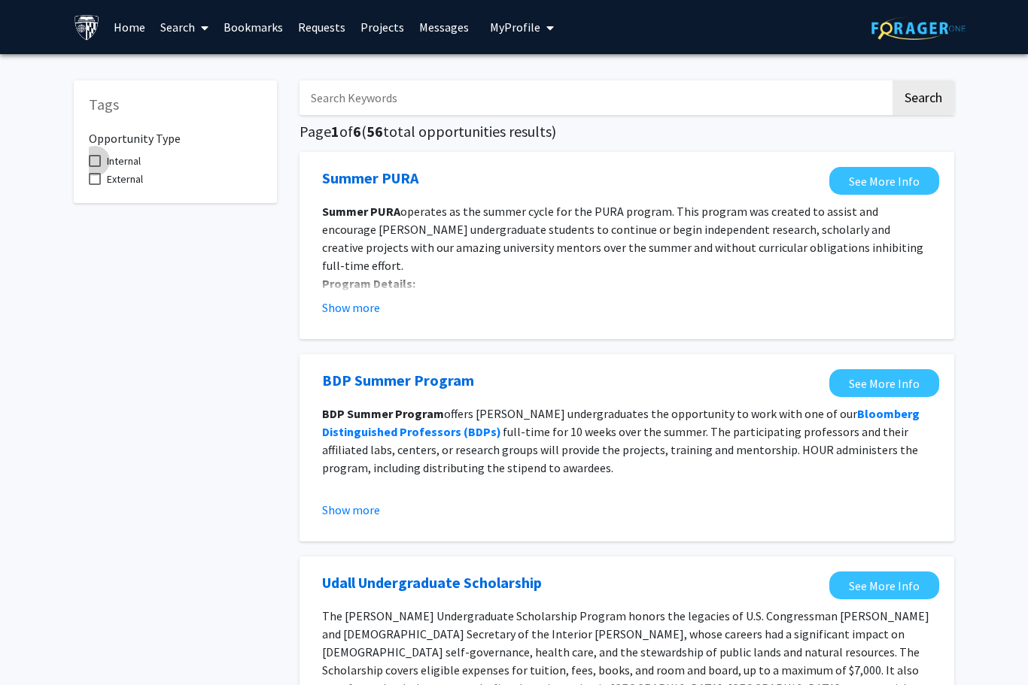
click at [106, 154] on label "Internal" at bounding box center [115, 161] width 52 height 18
click at [95, 167] on input "Internal" at bounding box center [94, 167] width 1 height 1
checkbox input "true"
click at [97, 175] on span at bounding box center [95, 179] width 12 height 12
click at [95, 185] on input "External" at bounding box center [94, 185] width 1 height 1
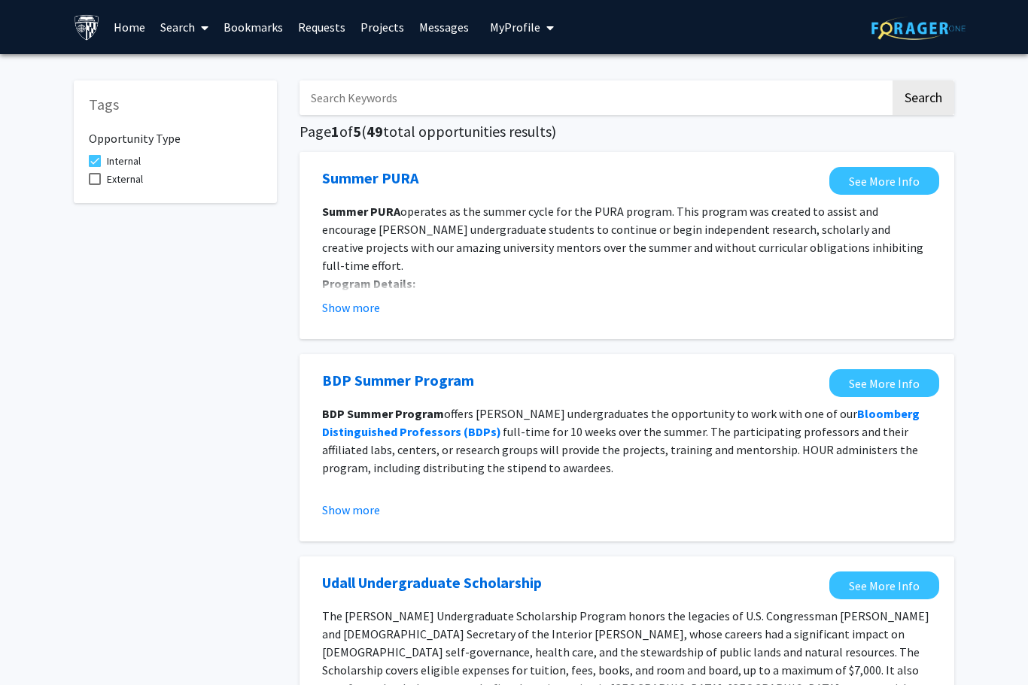
checkbox input "true"
click at [187, 22] on link "Search" at bounding box center [184, 27] width 63 height 53
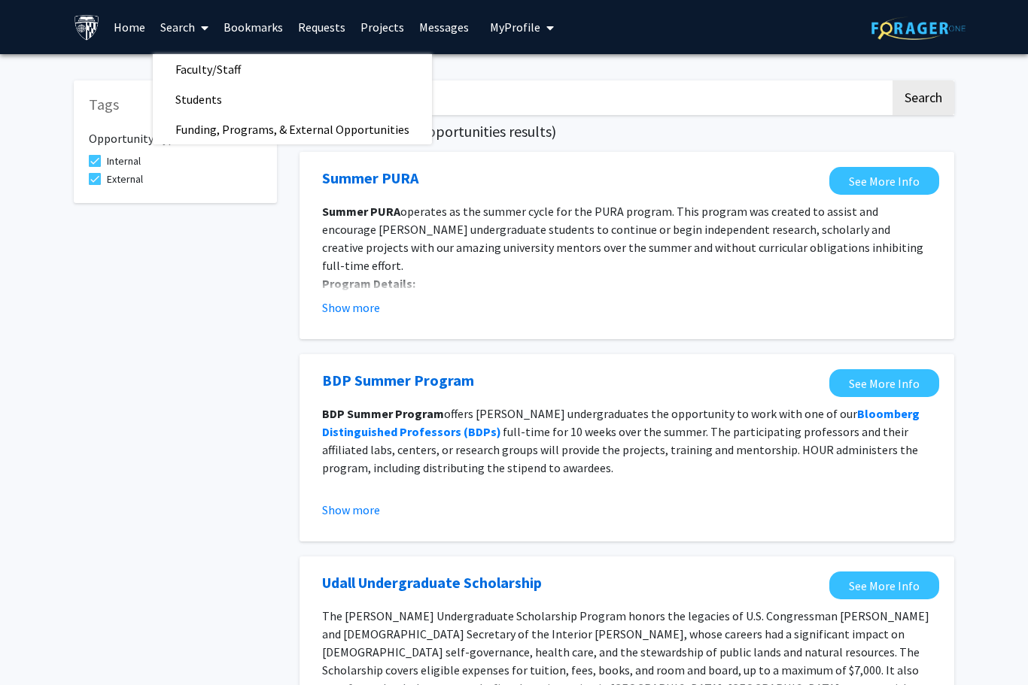
click at [191, 69] on span "Faculty/Staff" at bounding box center [208, 69] width 111 height 30
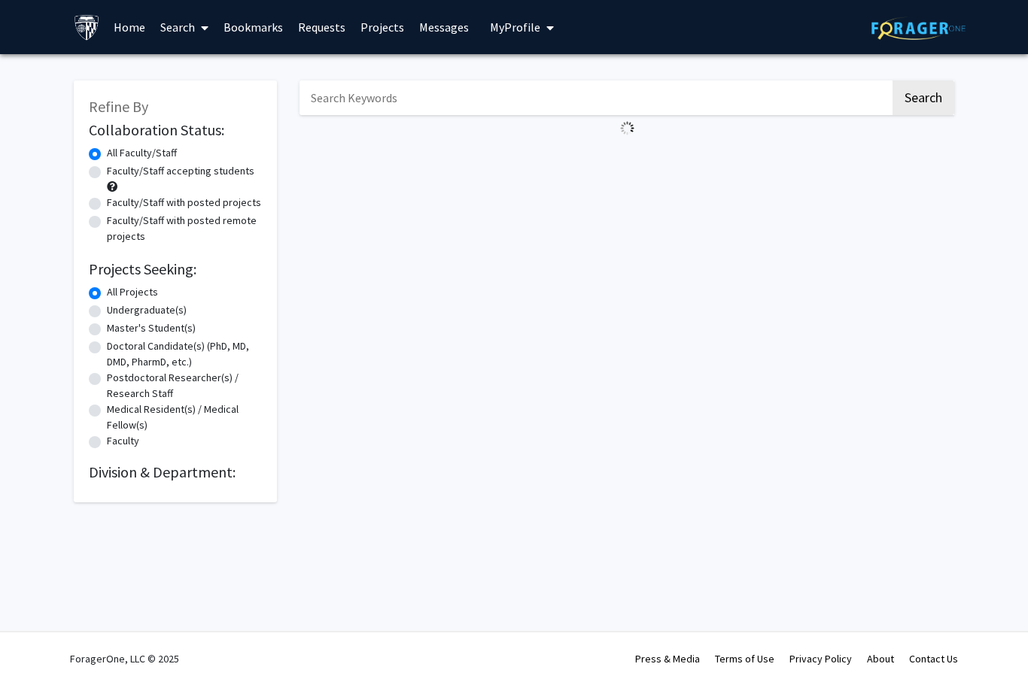
click at [369, 25] on link "Projects" at bounding box center [382, 27] width 59 height 53
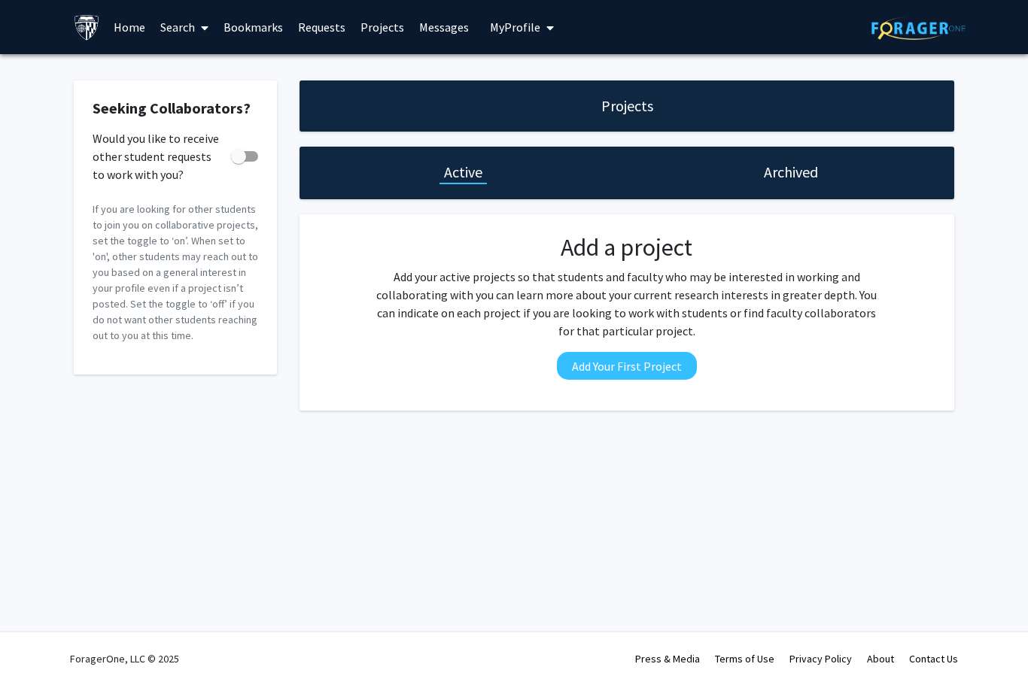
click at [843, 104] on div "Projects" at bounding box center [626, 106] width 655 height 51
click at [655, 372] on button "Add Your First Project" at bounding box center [627, 366] width 140 height 28
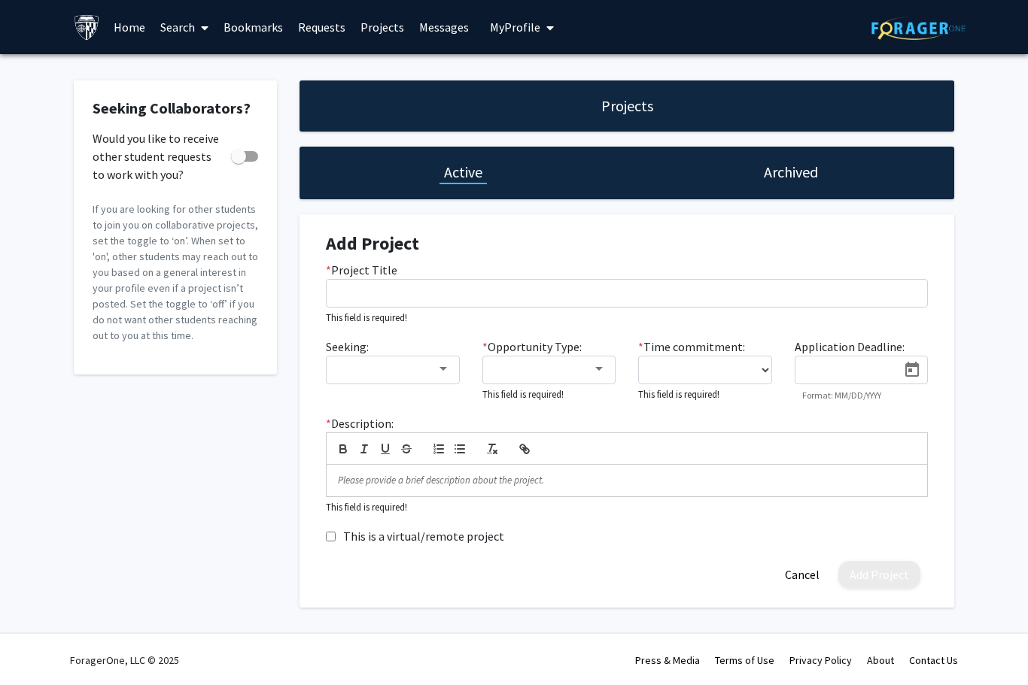
click at [522, 20] on span "My Profile" at bounding box center [515, 27] width 50 height 15
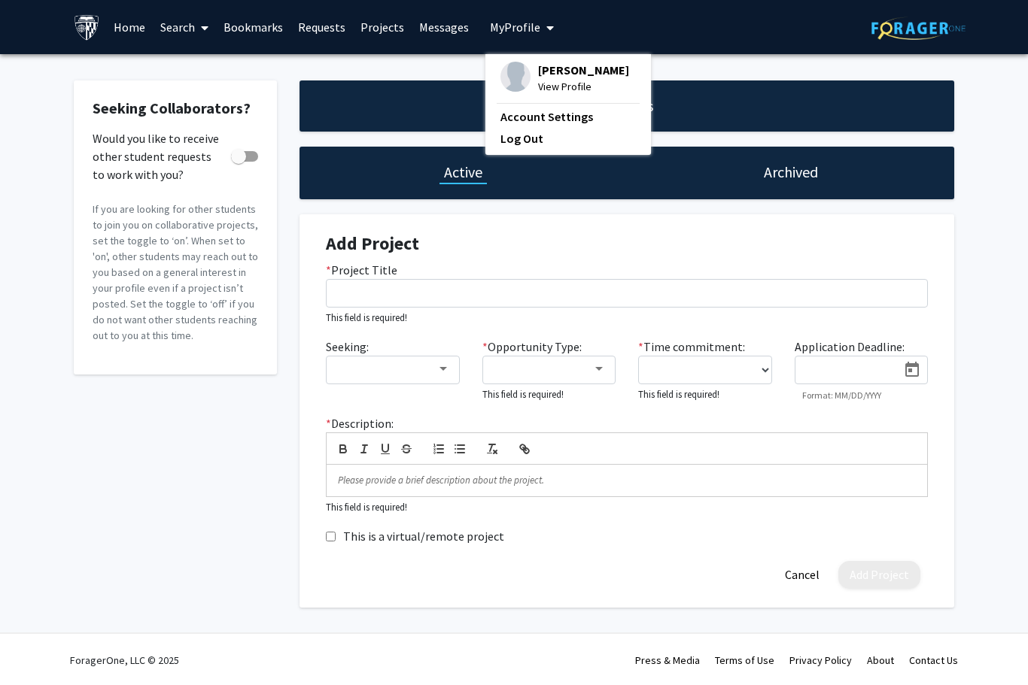
click at [243, 29] on link "Bookmarks" at bounding box center [253, 27] width 74 height 53
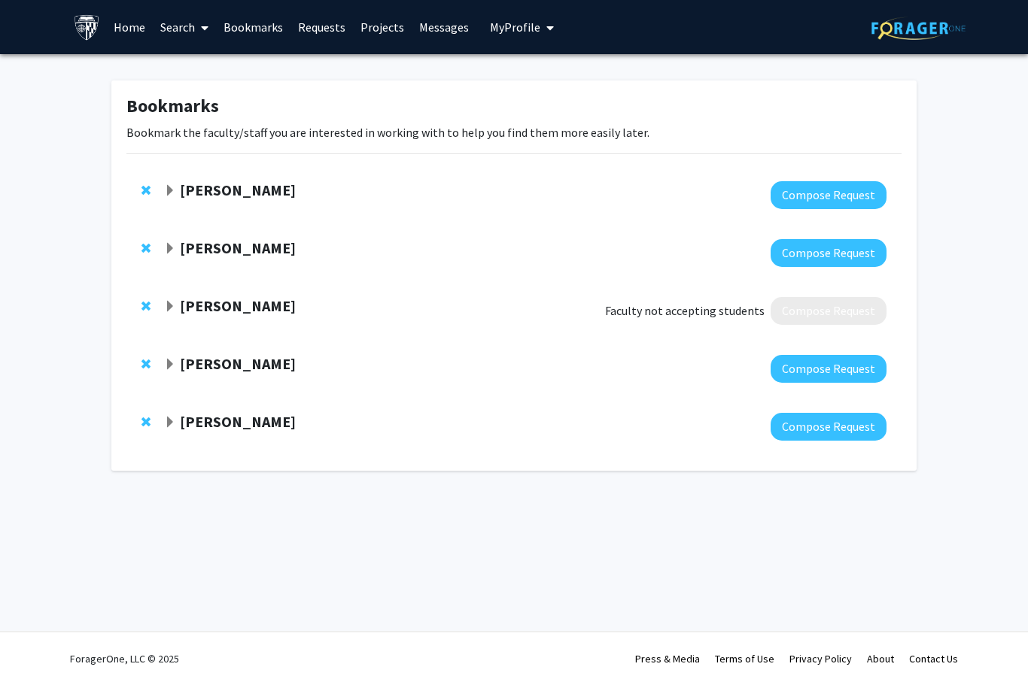
click at [186, 30] on link "Search" at bounding box center [184, 27] width 63 height 53
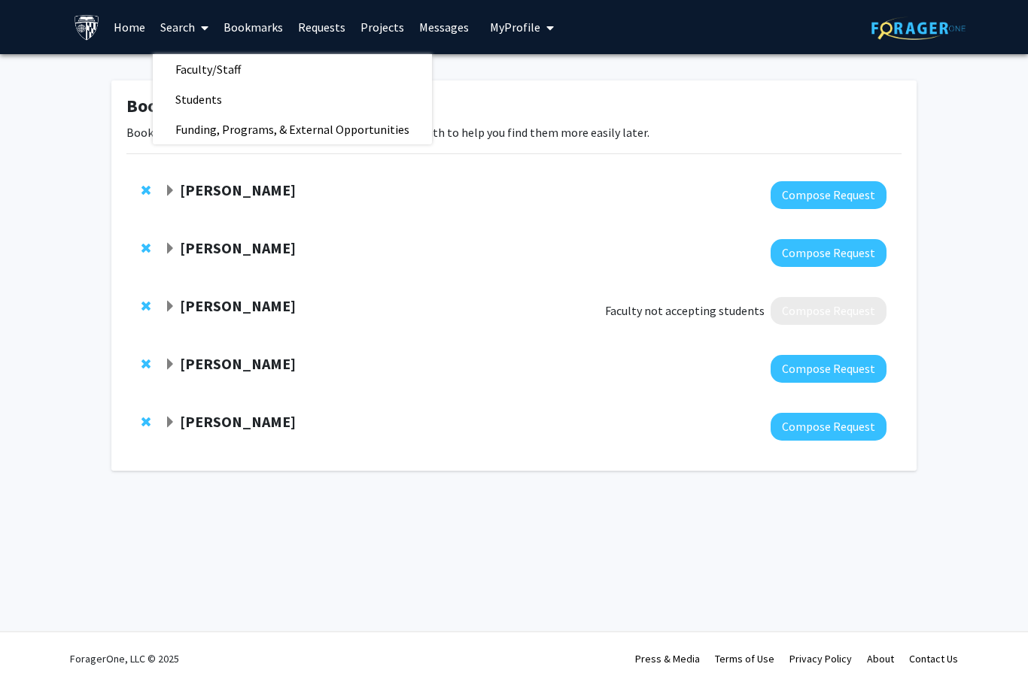
click at [174, 251] on span "Expand Bunmi Ogungbe Bookmark" at bounding box center [170, 249] width 12 height 12
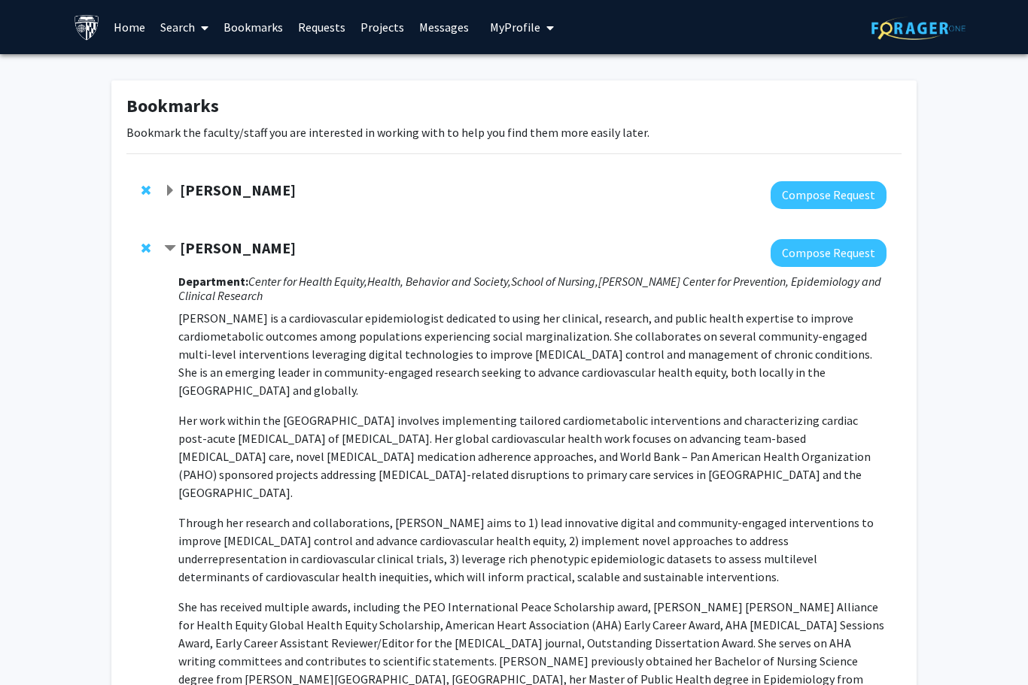
click at [175, 243] on span "Contract Bunmi Ogungbe Bookmark" at bounding box center [170, 249] width 12 height 12
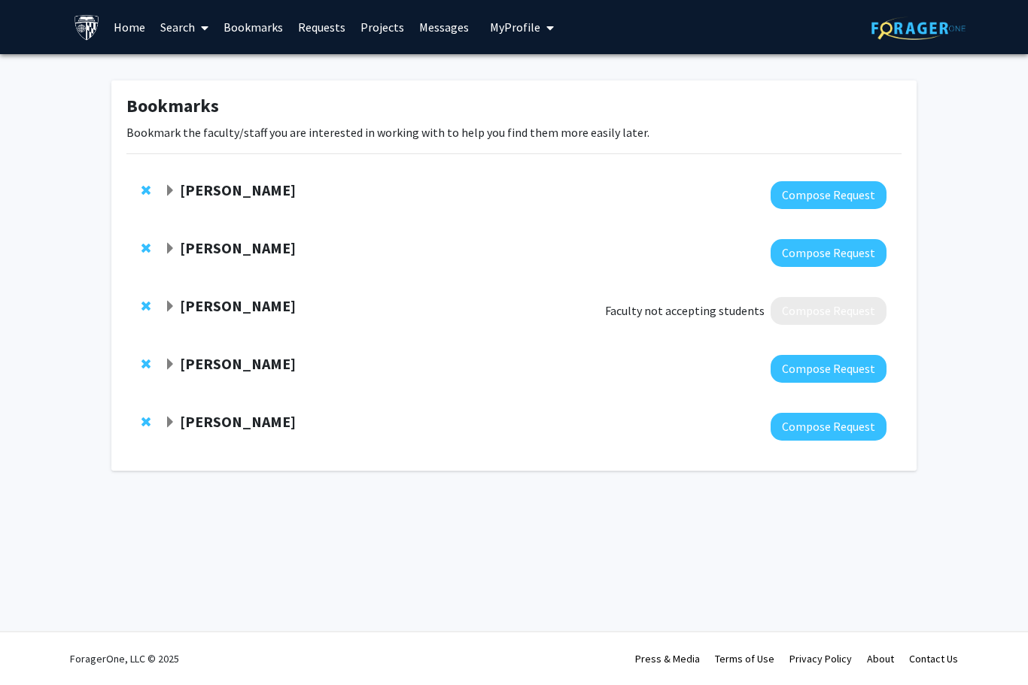
click at [180, 302] on strong "Michelle Johansen" at bounding box center [238, 305] width 116 height 19
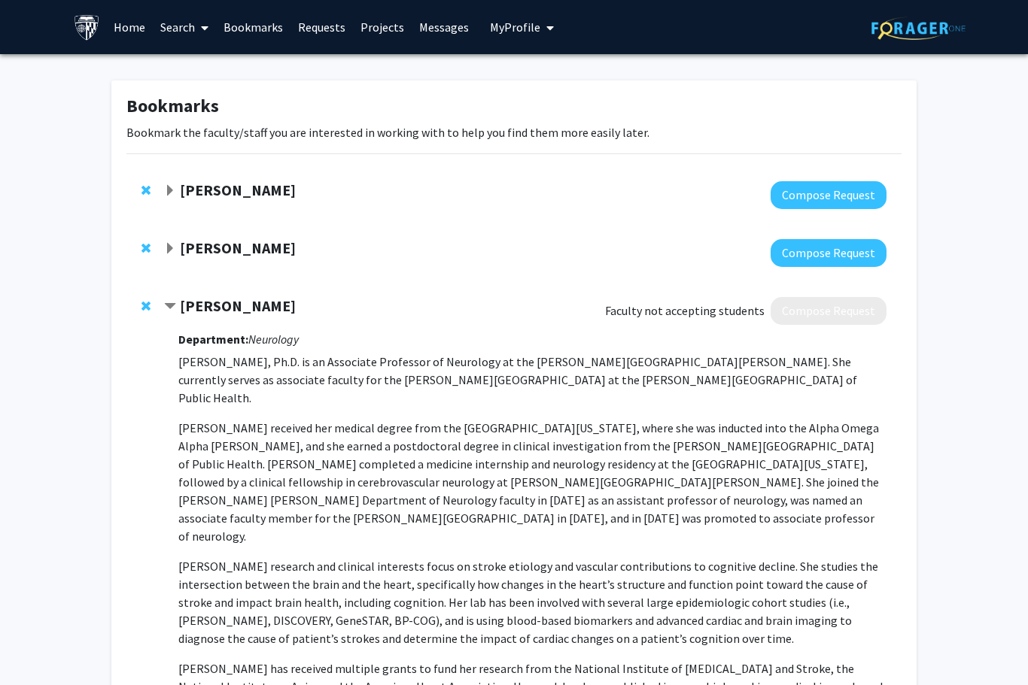
click at [181, 297] on strong "Michelle Johansen" at bounding box center [238, 305] width 116 height 19
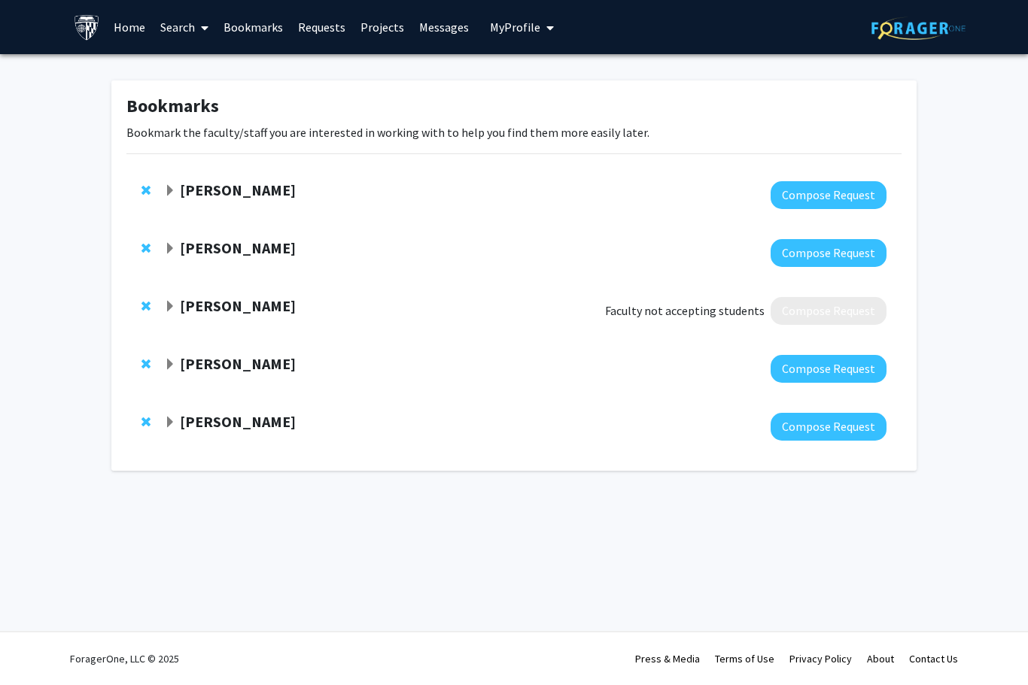
click at [181, 367] on strong "Karen Fleming" at bounding box center [238, 363] width 116 height 19
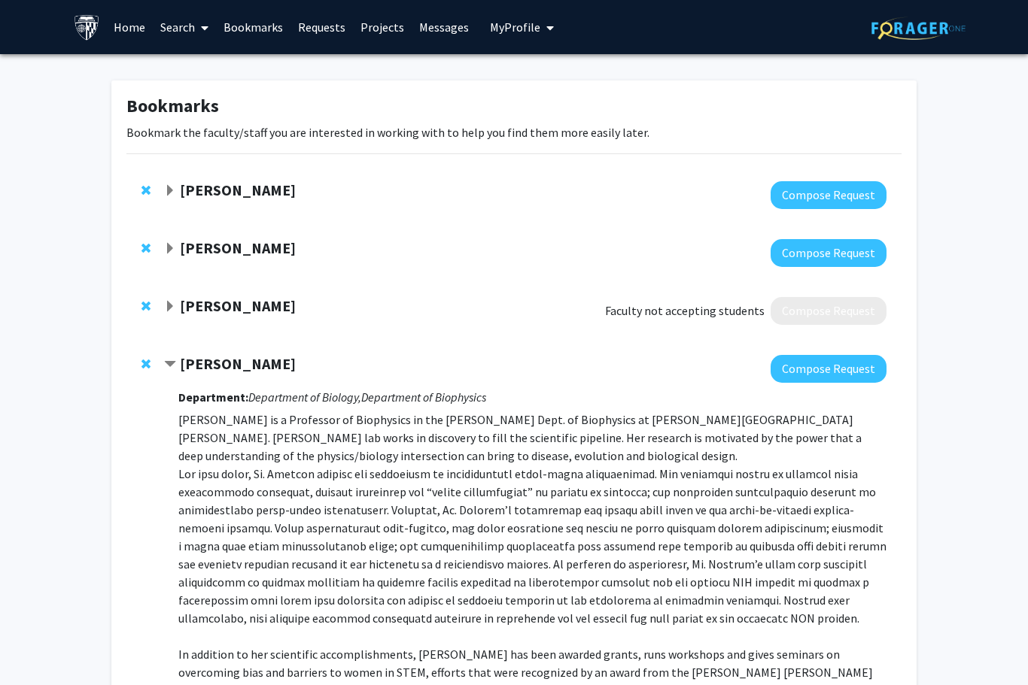
click at [180, 365] on strong "Karen Fleming" at bounding box center [238, 363] width 116 height 19
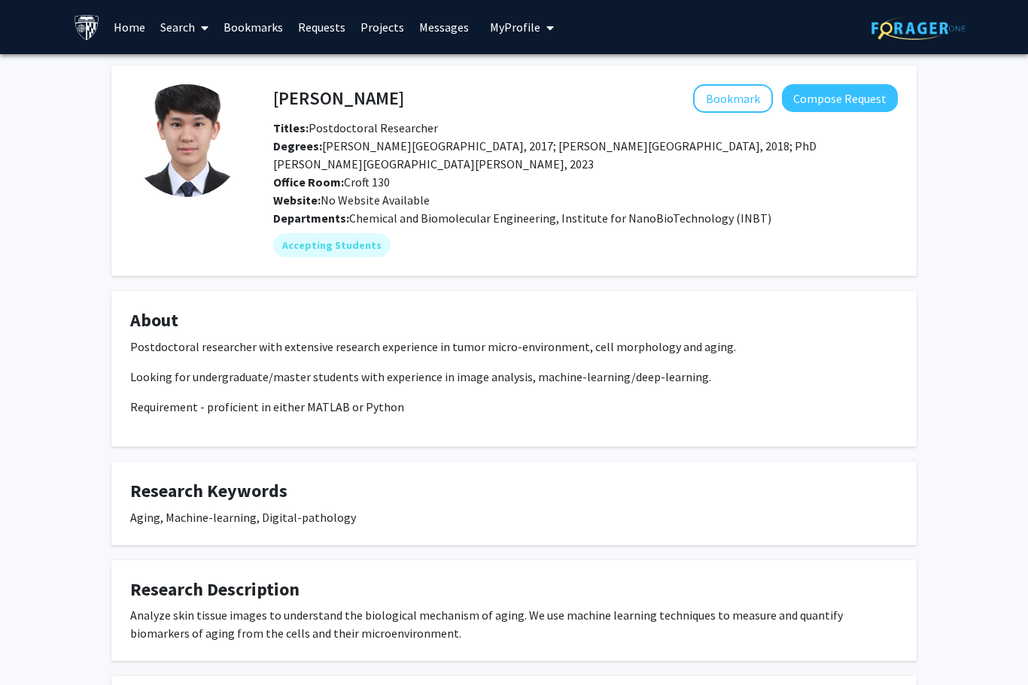
click at [292, 96] on h4 "[PERSON_NAME]" at bounding box center [338, 98] width 131 height 28
click at [870, 96] on button "Compose Request" at bounding box center [840, 98] width 116 height 28
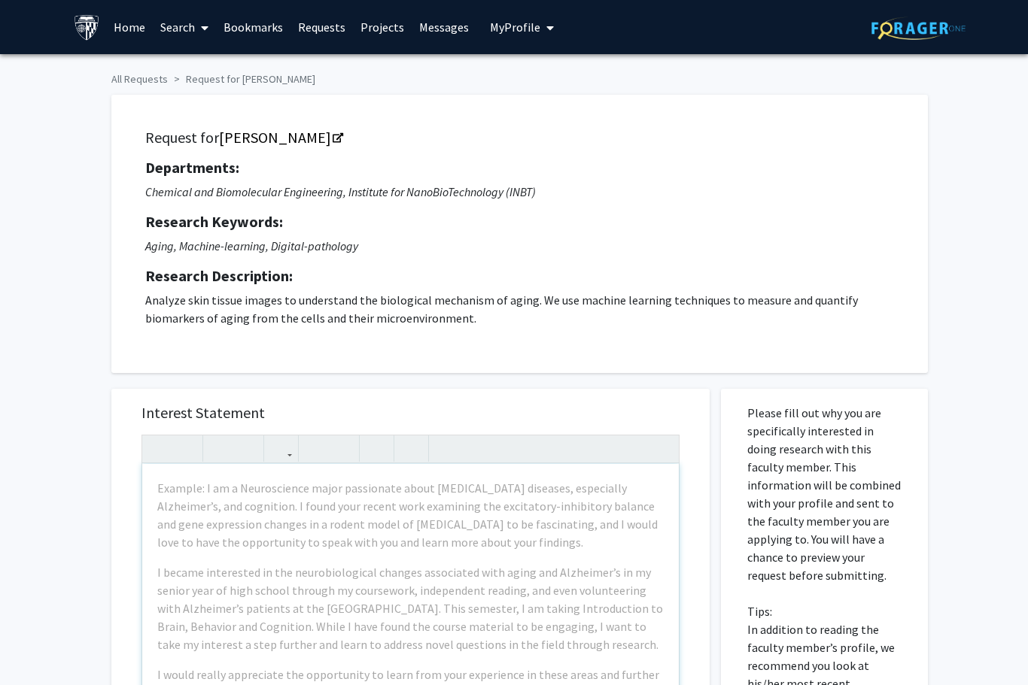
click at [512, 560] on div "Example: I am a Neuroscience major passionate about [MEDICAL_DATA] diseases, es…" at bounding box center [410, 636] width 536 height 345
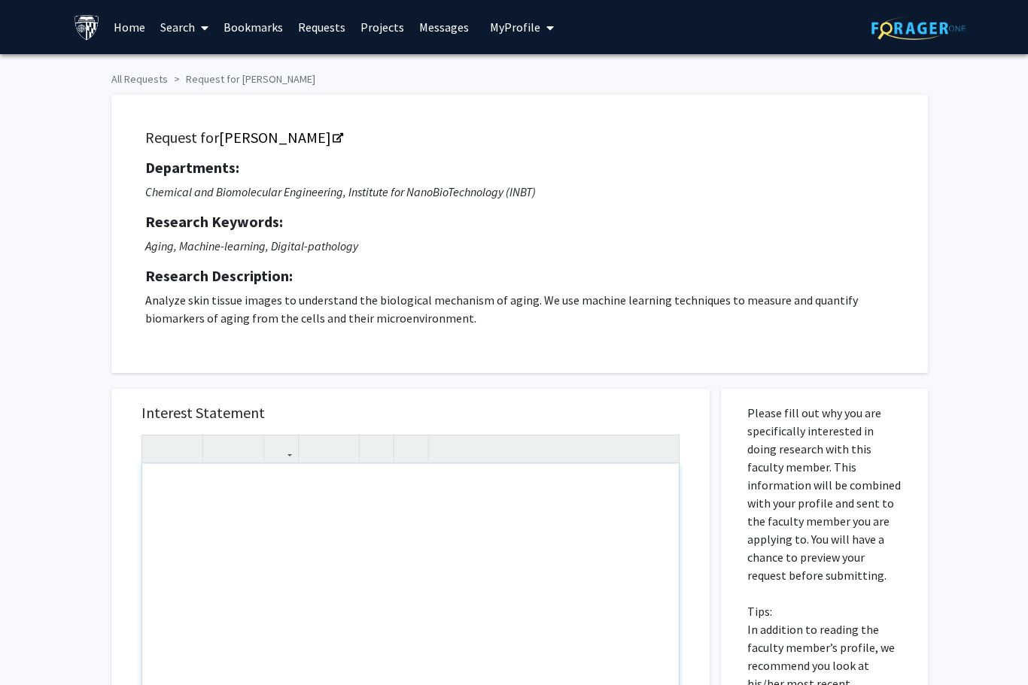
click at [188, 488] on div "Note to users with screen readers: Please press Alt+0 or Option+0 to deactivate…" at bounding box center [410, 636] width 536 height 345
paste div "Note to users with screen readers: Please press Alt+0 or Option+0 to deactivate…"
type textarea "<p>&nbsp; &nbsp;Hi [PERSON_NAME],</p><br><p>This is [PERSON_NAME]. I am a sopho…"
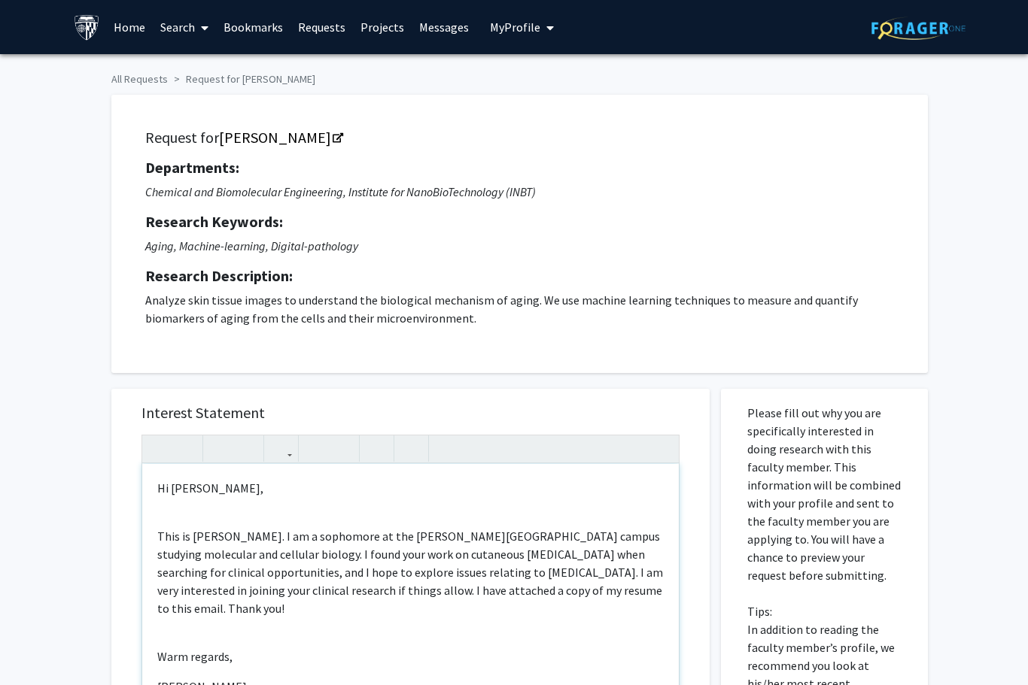
click at [165, 486] on p "Hi Dr. Lipson," at bounding box center [410, 488] width 506 height 18
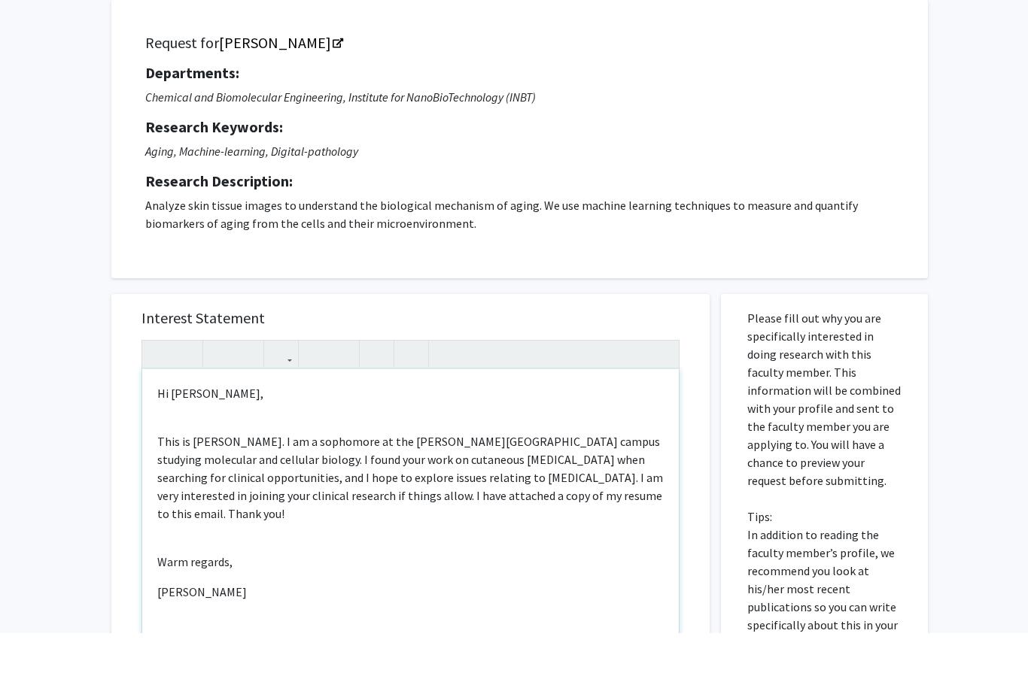
scroll to position [47, 0]
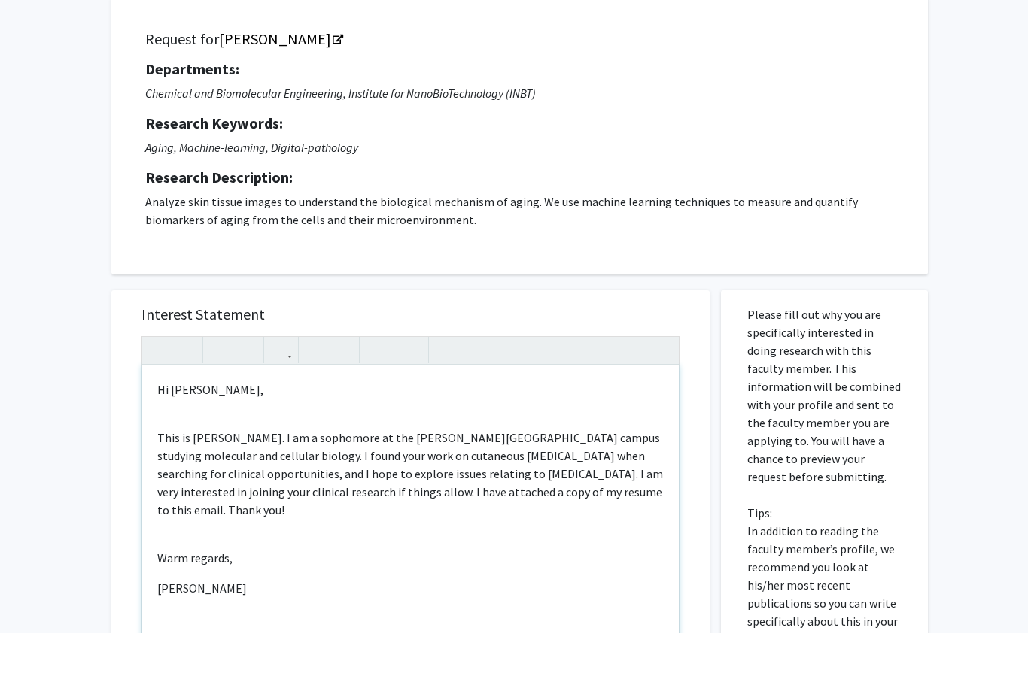
click at [198, 488] on p "This is James. I am a sophomore at the Hopkins Homewood campus studying molecul…" at bounding box center [410, 526] width 506 height 90
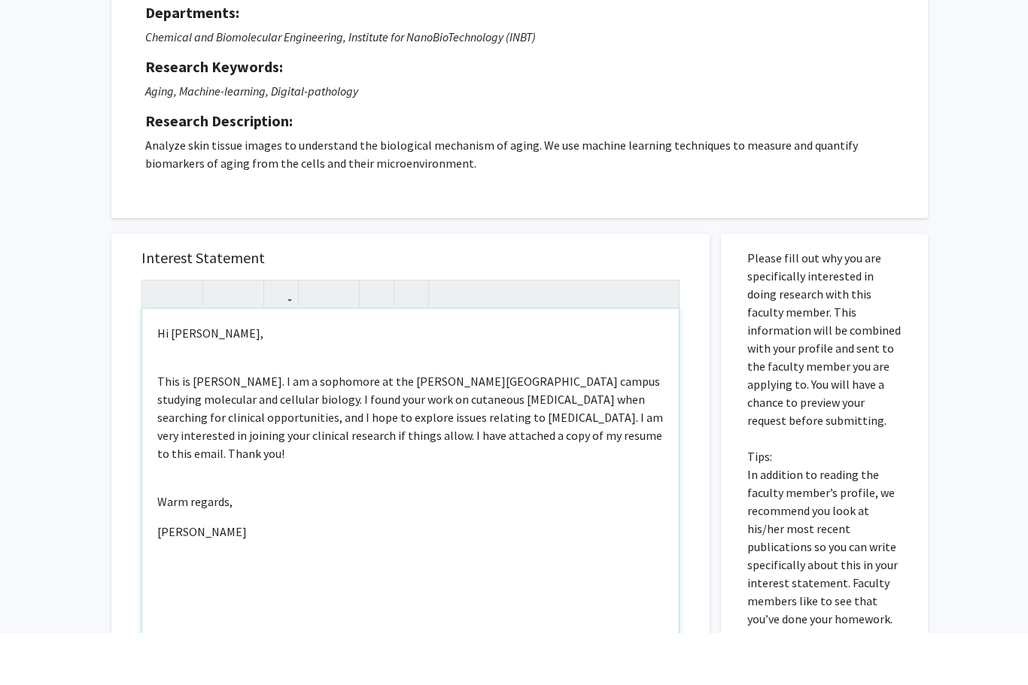
scroll to position [115, 0]
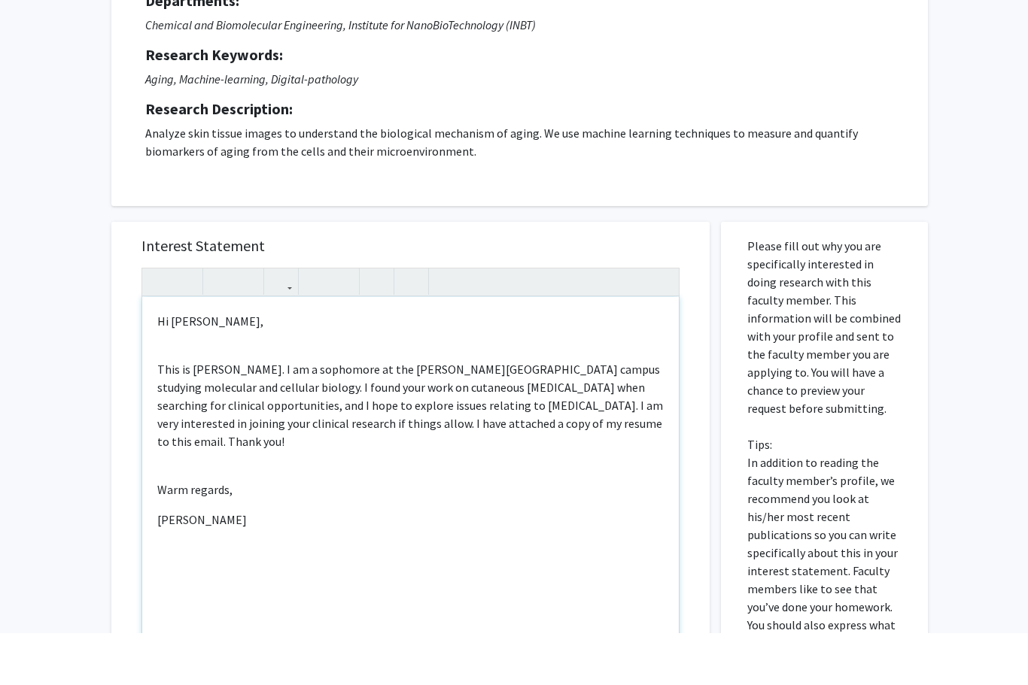
click at [337, 412] on p "This is James. I am a sophomore at the Hopkins Homewood campus studying molecul…" at bounding box center [410, 457] width 506 height 90
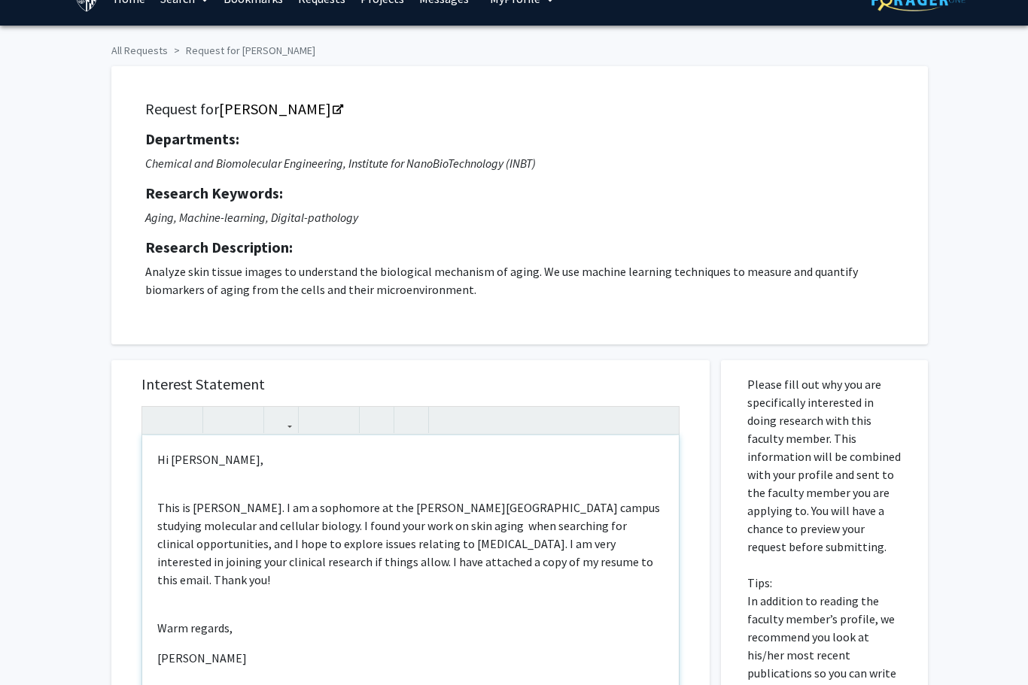
scroll to position [0, 0]
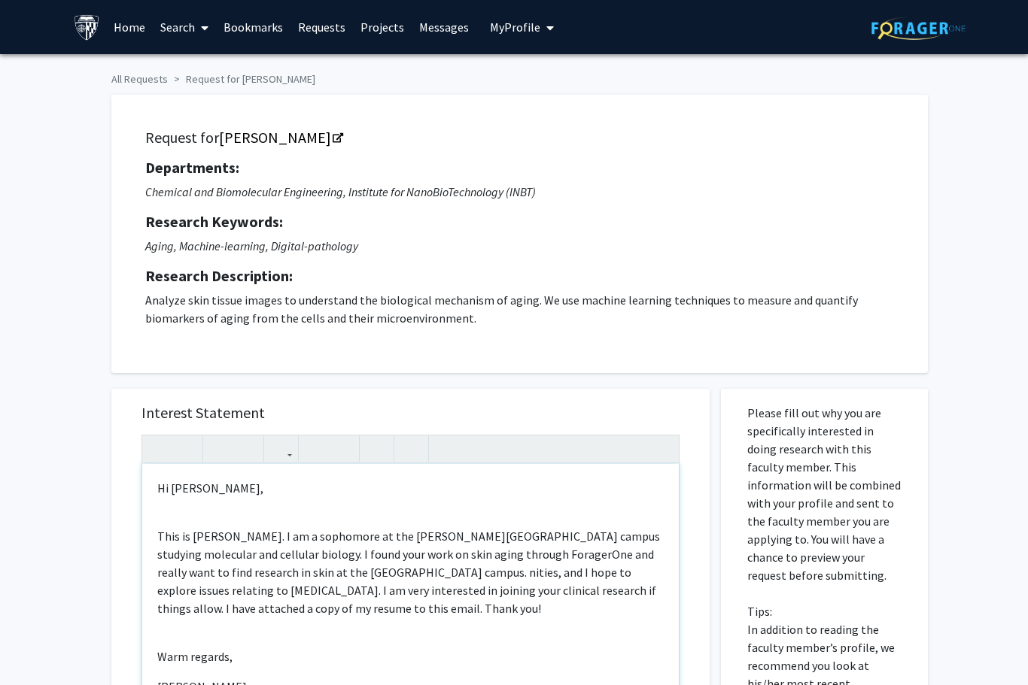
click at [305, 571] on p "This is James. I am a sophomore at the Hopkins Homewood campus studying molecul…" at bounding box center [410, 572] width 506 height 90
click at [304, 571] on p "This is James. I am a sophomore at the Hopkins Homewood campus studying molecul…" at bounding box center [410, 572] width 506 height 90
click at [363, 573] on p "This is James. I am a sophomore at the Hopkins Homewood campus studying molecul…" at bounding box center [410, 572] width 506 height 90
click at [362, 572] on p "This is James. I am a sophomore at the Hopkins Homewood campus studying molecul…" at bounding box center [410, 572] width 506 height 90
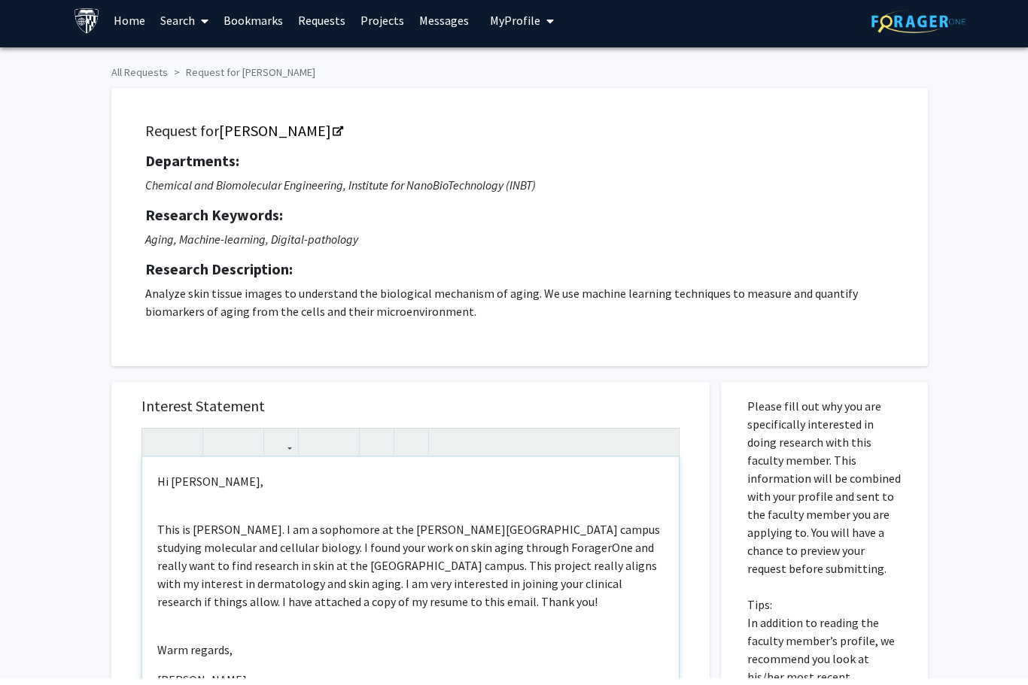
click at [283, 583] on p "This is James. I am a sophomore at the Hopkins Homewood campus studying molecul…" at bounding box center [410, 572] width 506 height 90
click at [283, 582] on p "This is James. I am a sophomore at the Hopkins Homewood campus studying molecul…" at bounding box center [410, 572] width 506 height 90
click at [320, 585] on p "This is James. I am a sophomore at the Hopkins Homewood campus studying molecul…" at bounding box center [410, 572] width 506 height 90
click at [349, 587] on p "This is James. I am a sophomore at the Hopkins Homewood campus studying molecul…" at bounding box center [410, 572] width 506 height 90
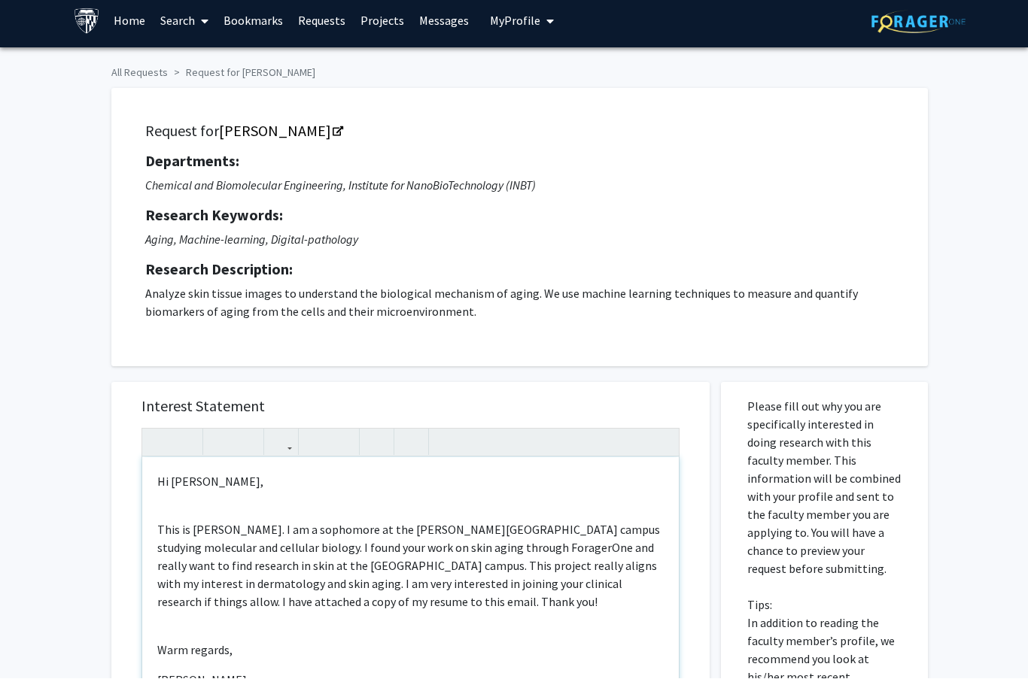
click at [348, 587] on p "This is James. I am a sophomore at the Hopkins Homewood campus studying molecul…" at bounding box center [410, 572] width 506 height 90
click at [176, 625] on div "Hi Dr. Han, This is James. I am a sophomore at the Hopkins Homewood campus stud…" at bounding box center [410, 636] width 536 height 345
click at [182, 599] on p "This is James. I am a sophomore at the Hopkins Homewood campus studying molecul…" at bounding box center [410, 572] width 506 height 90
click at [181, 599] on p "This is James. I am a sophomore at the Hopkins Homewood campus studying molecul…" at bounding box center [410, 572] width 506 height 90
type textarea "<p>&nbsp; &nbsp;Hi Dr. Han,</p><br><p>This is James. I am a sophomore at the Ho…"
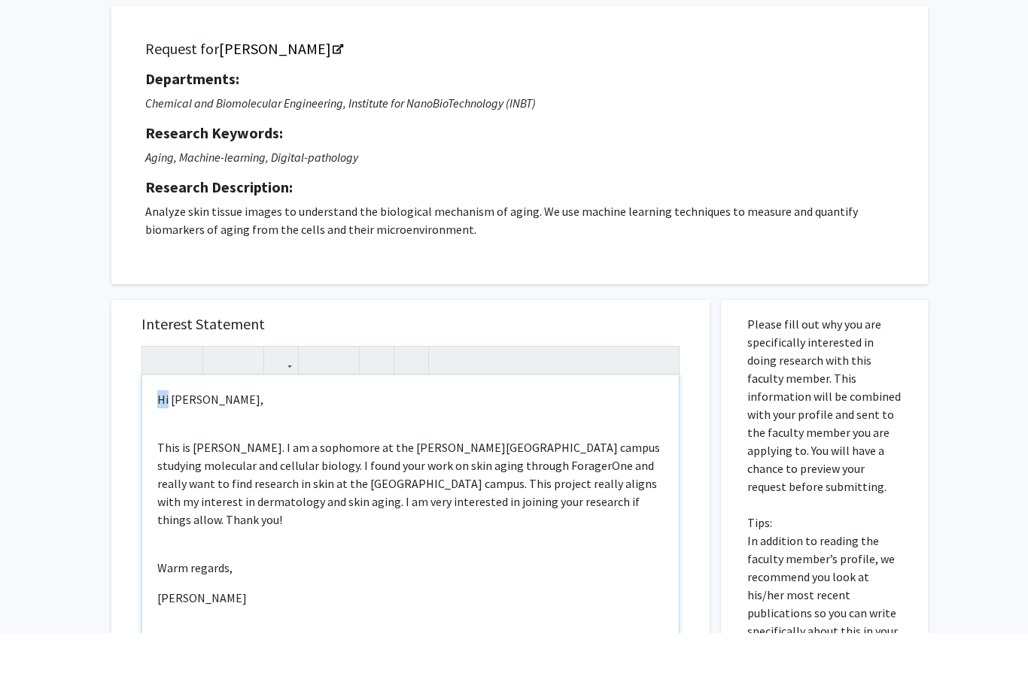
scroll to position [39, 0]
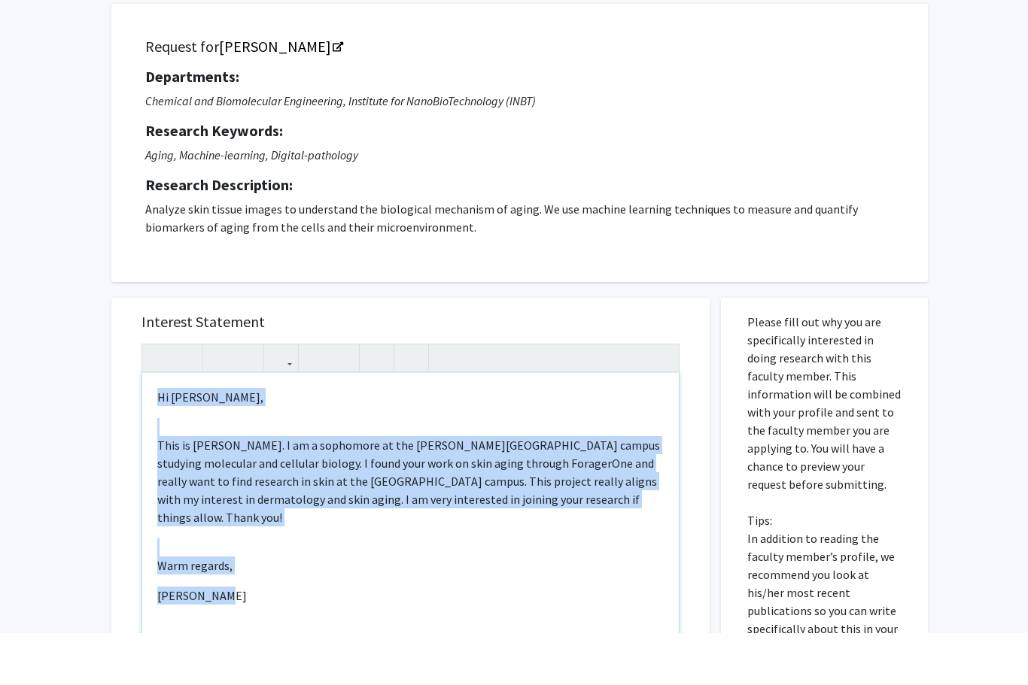
copy div "Hi Dr. Han, This is James. I am a sophomore at the Hopkins Homewood campus stud…"
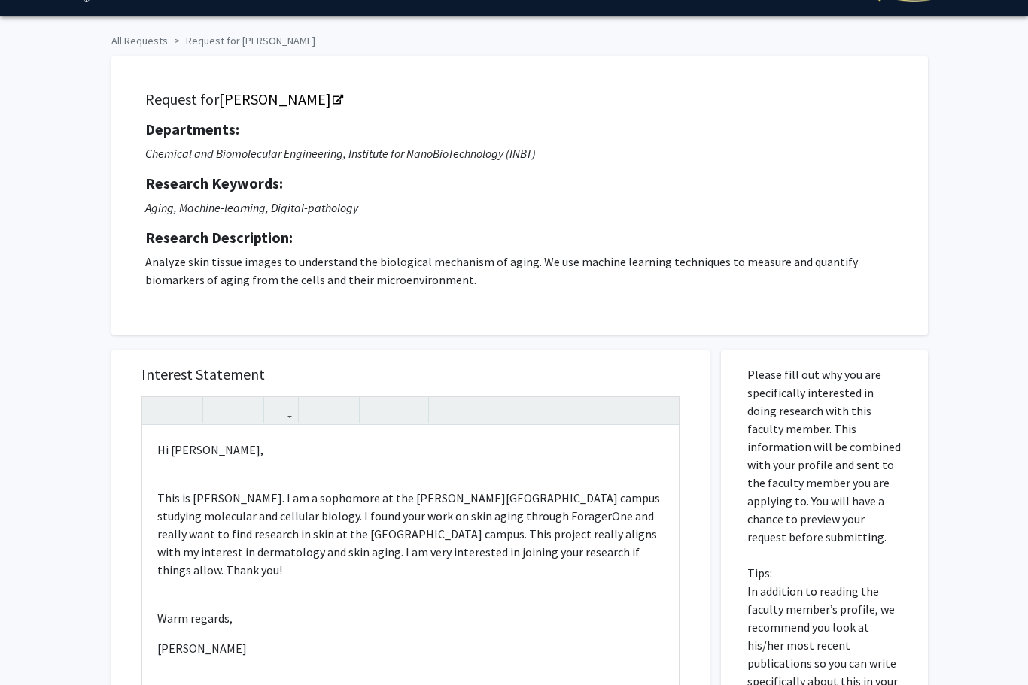
scroll to position [0, 0]
